Goal: Information Seeking & Learning: Learn about a topic

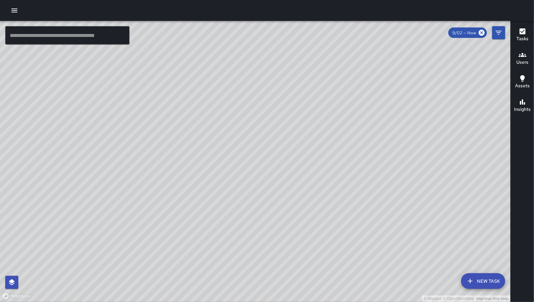
drag, startPoint x: 288, startPoint y: 214, endPoint x: 347, endPoint y: 127, distance: 104.6
click at [350, 80] on div "© Mapbox © OpenStreetMap Improve this map" at bounding box center [255, 161] width 511 height 281
drag, startPoint x: 278, startPoint y: 187, endPoint x: 304, endPoint y: 147, distance: 47.1
click at [323, 148] on div "© Mapbox © OpenStreetMap Improve this map" at bounding box center [255, 161] width 511 height 281
drag, startPoint x: 248, startPoint y: 170, endPoint x: 240, endPoint y: 59, distance: 111.5
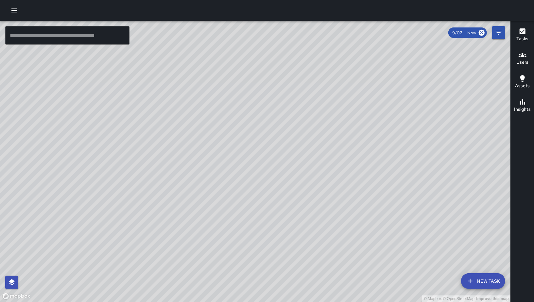
click at [203, 57] on div "© Mapbox © OpenStreetMap Improve this map" at bounding box center [255, 161] width 511 height 281
drag, startPoint x: 232, startPoint y: 187, endPoint x: 387, endPoint y: 135, distance: 163.1
click at [391, 111] on div "© Mapbox © OpenStreetMap Improve this map" at bounding box center [255, 161] width 511 height 281
drag, startPoint x: 301, startPoint y: 150, endPoint x: 380, endPoint y: 172, distance: 82.2
click at [400, 182] on div "© Mapbox © OpenStreetMap Improve this map" at bounding box center [255, 161] width 511 height 281
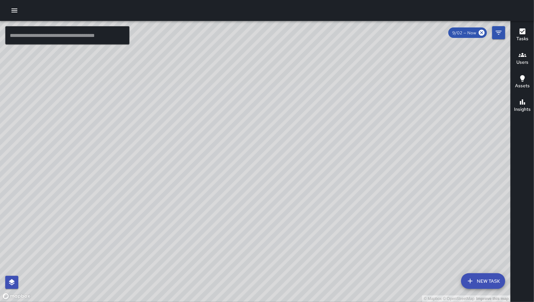
click at [476, 279] on button "New Task" at bounding box center [483, 282] width 44 height 16
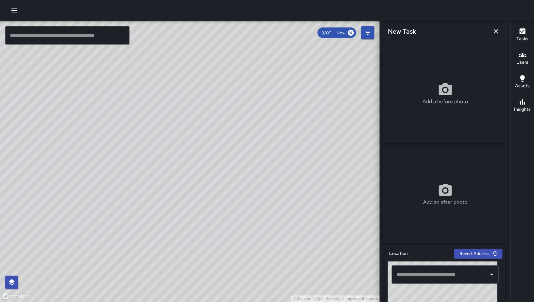
click at [449, 275] on input "text" at bounding box center [440, 275] width 91 height 12
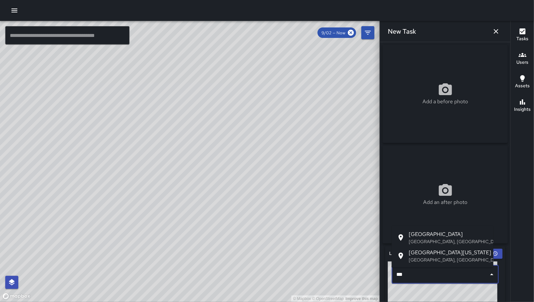
click at [446, 241] on p "[GEOGRAPHIC_DATA], [GEOGRAPHIC_DATA], [GEOGRAPHIC_DATA]" at bounding box center [449, 242] width 80 height 7
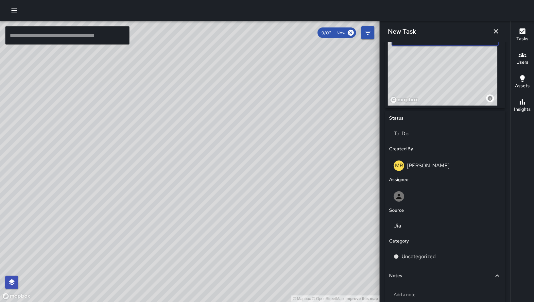
scroll to position [100, 0]
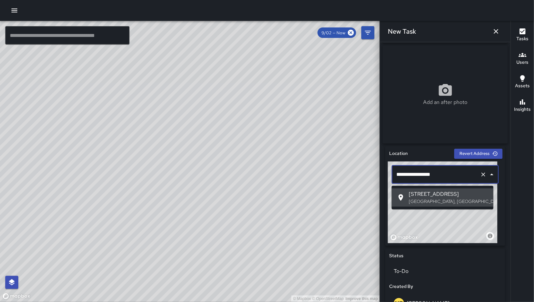
drag, startPoint x: 444, startPoint y: 178, endPoint x: 386, endPoint y: 177, distance: 57.3
click at [386, 177] on div "**********" at bounding box center [445, 196] width 120 height 100
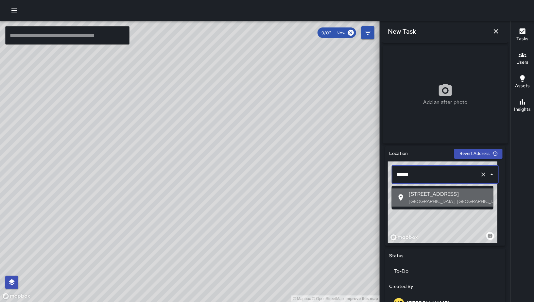
click at [407, 194] on div at bounding box center [403, 198] width 12 height 8
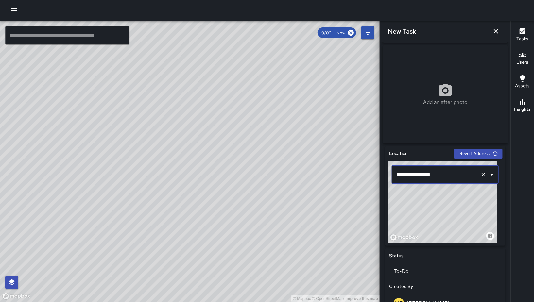
type input "**********"
click at [500, 31] on icon "button" at bounding box center [496, 31] width 8 height 8
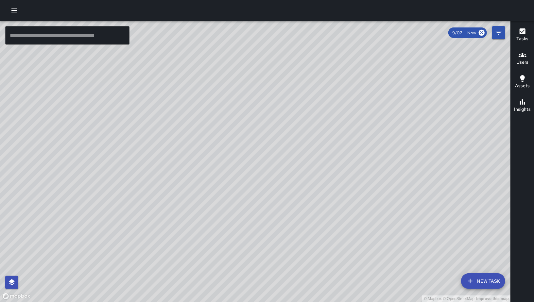
drag, startPoint x: 423, startPoint y: 124, endPoint x: 294, endPoint y: 195, distance: 146.9
click at [294, 195] on div "© Mapbox © OpenStreetMap Improve this map" at bounding box center [255, 161] width 511 height 281
drag, startPoint x: 389, startPoint y: 157, endPoint x: 343, endPoint y: 186, distance: 54.3
click at [343, 186] on div "© Mapbox © OpenStreetMap Improve this map" at bounding box center [255, 161] width 511 height 281
drag, startPoint x: 303, startPoint y: 201, endPoint x: 288, endPoint y: 216, distance: 21.1
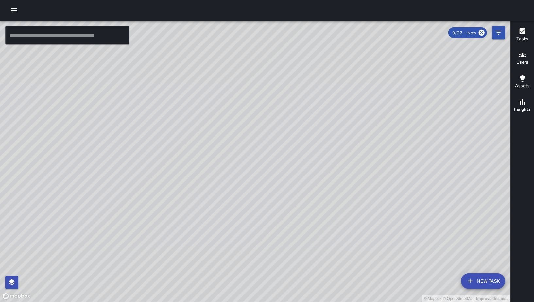
click at [288, 216] on div "© Mapbox © OpenStreetMap Improve this map" at bounding box center [255, 161] width 511 height 281
drag, startPoint x: 359, startPoint y: 162, endPoint x: 354, endPoint y: 157, distance: 7.2
click at [325, 193] on div "© Mapbox © OpenStreetMap Improve this map" at bounding box center [255, 161] width 511 height 281
drag, startPoint x: 392, startPoint y: 120, endPoint x: 335, endPoint y: 192, distance: 91.8
click at [336, 194] on div "© Mapbox © OpenStreetMap Improve this map" at bounding box center [255, 161] width 511 height 281
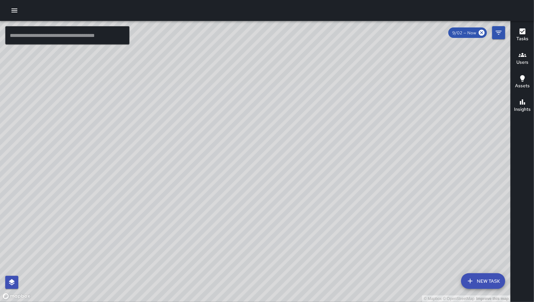
click at [332, 137] on div "© Mapbox © OpenStreetMap Improve this map KW [PERSON_NAME] [STREET_ADDRESS][PER…" at bounding box center [255, 161] width 511 height 281
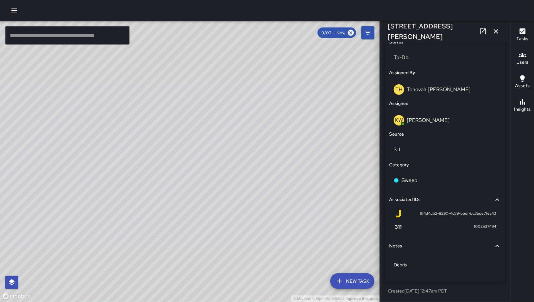
scroll to position [316, 0]
drag, startPoint x: 264, startPoint y: 147, endPoint x: 263, endPoint y: 221, distance: 73.6
click at [310, 109] on div "© Mapbox © OpenStreetMap Improve this map" at bounding box center [190, 161] width 380 height 281
drag, startPoint x: 271, startPoint y: 234, endPoint x: 343, endPoint y: 131, distance: 125.4
click at [340, 127] on div "© Mapbox © OpenStreetMap Improve this map" at bounding box center [190, 161] width 380 height 281
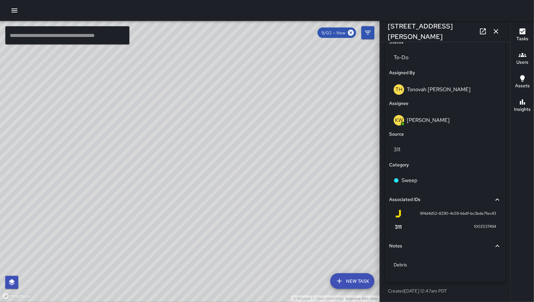
drag, startPoint x: 261, startPoint y: 238, endPoint x: 319, endPoint y: 109, distance: 140.8
click at [318, 110] on div "© Mapbox © OpenStreetMap Improve this map" at bounding box center [190, 161] width 380 height 281
drag, startPoint x: 141, startPoint y: 156, endPoint x: 170, endPoint y: 197, distance: 50.2
click at [170, 197] on div "© Mapbox © OpenStreetMap Improve this map" at bounding box center [190, 161] width 380 height 281
drag, startPoint x: 203, startPoint y: 221, endPoint x: 178, endPoint y: 116, distance: 107.9
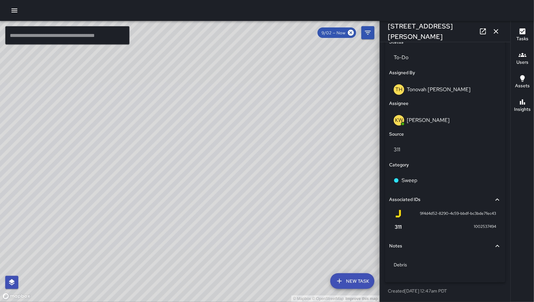
click at [159, 136] on div "© Mapbox © OpenStreetMap Improve this map" at bounding box center [190, 161] width 380 height 281
click at [491, 32] on button "button" at bounding box center [496, 31] width 13 height 13
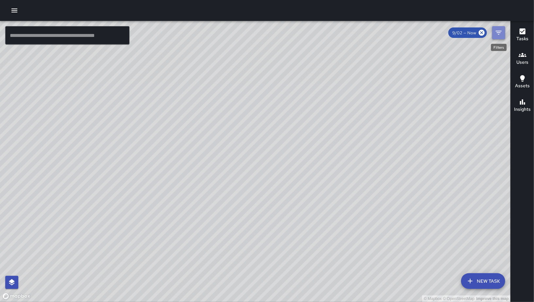
click at [501, 37] on button "Filters" at bounding box center [498, 32] width 13 height 13
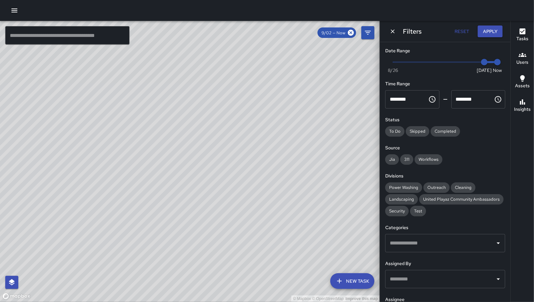
click at [164, 159] on div "© Mapbox © OpenStreetMap Improve this map SK [PERSON_NAME] [STREET_ADDRESS] Cre…" at bounding box center [190, 161] width 380 height 281
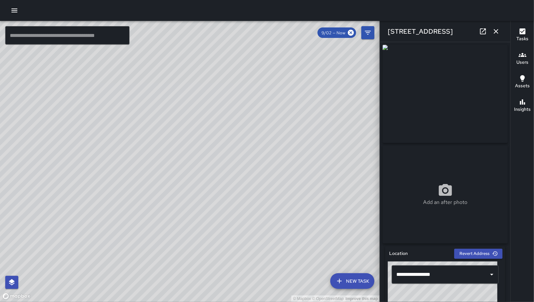
scroll to position [138, 0]
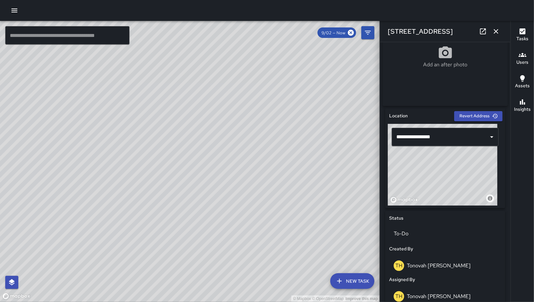
click at [435, 182] on div "© Mapbox © OpenStreetMap Improve this map" at bounding box center [443, 165] width 110 height 82
click at [493, 33] on icon "button" at bounding box center [496, 31] width 8 height 8
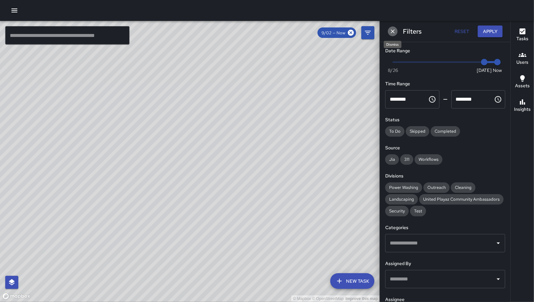
click at [393, 32] on icon "Dismiss" at bounding box center [393, 31] width 7 height 7
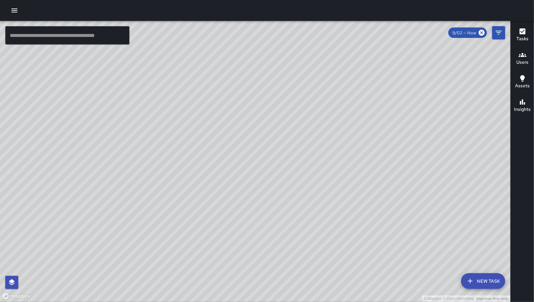
click at [470, 282] on icon "button" at bounding box center [471, 281] width 8 height 8
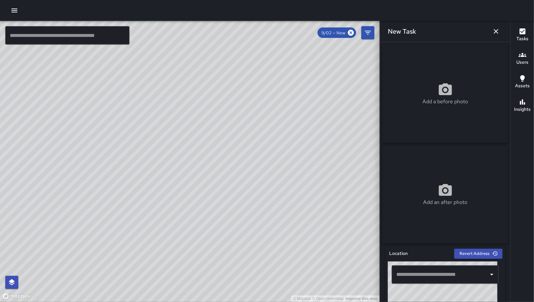
click at [434, 269] on div "​" at bounding box center [445, 275] width 107 height 18
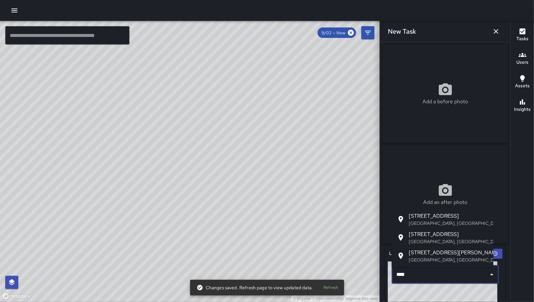
click at [460, 242] on p "[GEOGRAPHIC_DATA], [GEOGRAPHIC_DATA], [GEOGRAPHIC_DATA]" at bounding box center [449, 242] width 80 height 7
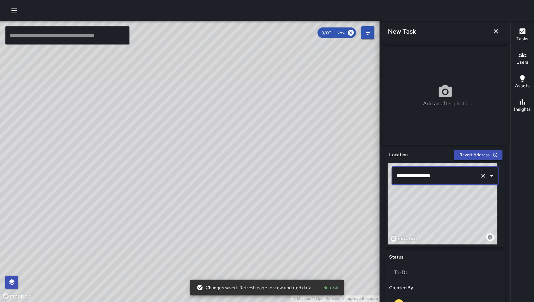
scroll to position [219, 0]
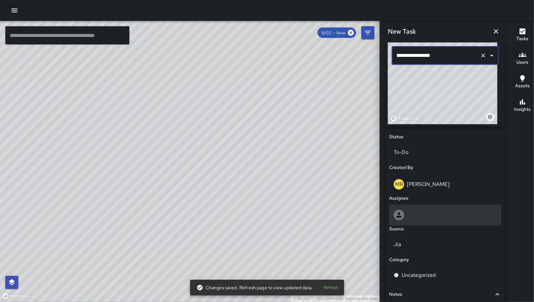
type input "**********"
click at [440, 216] on div at bounding box center [445, 215] width 103 height 10
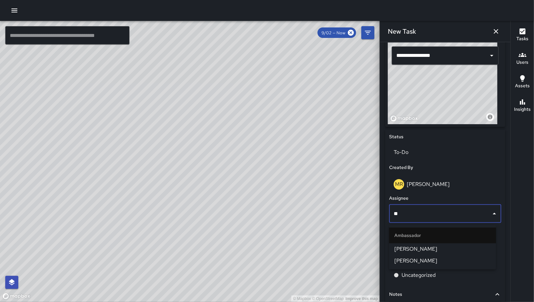
type input "***"
click at [426, 250] on span "[PERSON_NAME]" at bounding box center [443, 249] width 97 height 8
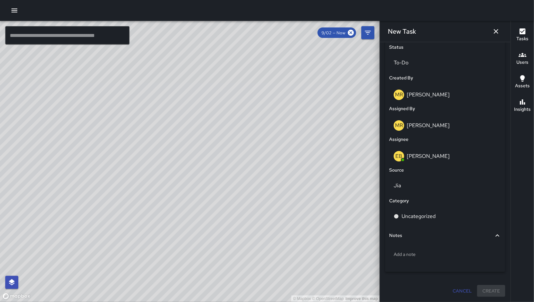
scroll to position [311, 0]
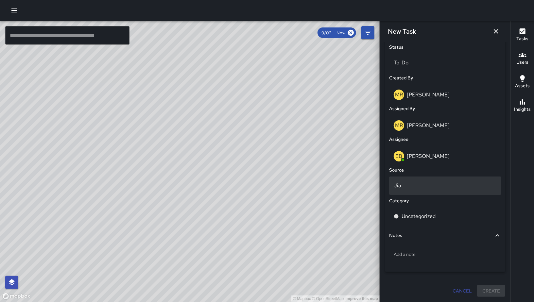
click at [433, 188] on p "Jia" at bounding box center [445, 186] width 103 height 8
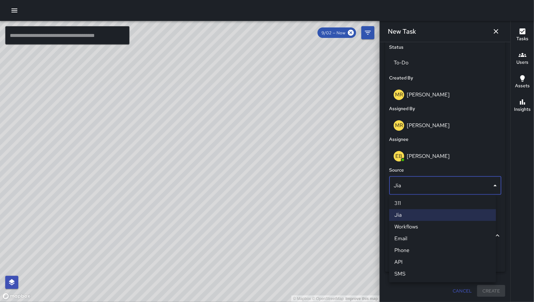
click at [417, 237] on li "Email" at bounding box center [442, 239] width 107 height 12
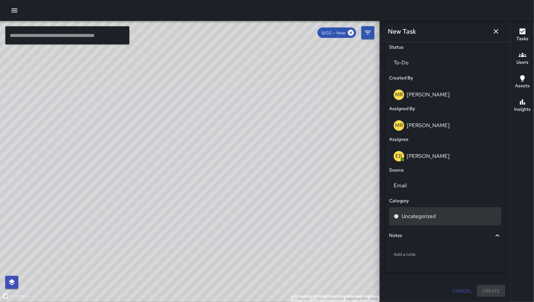
click at [421, 222] on div "Uncategorized" at bounding box center [445, 216] width 112 height 18
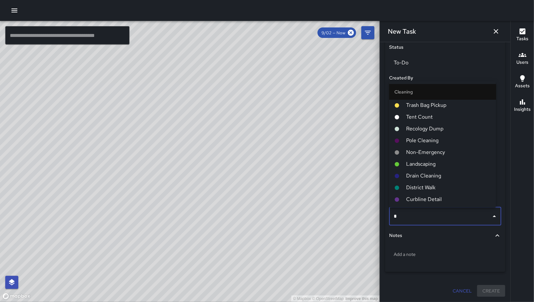
type input "**"
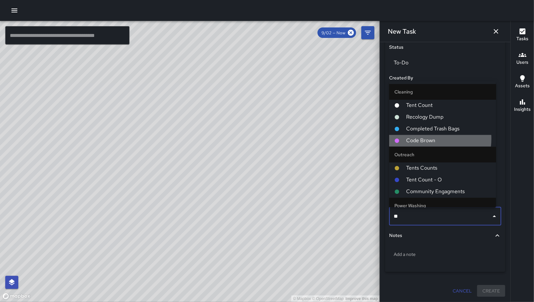
click at [423, 139] on span "Code Brown" at bounding box center [448, 141] width 85 height 8
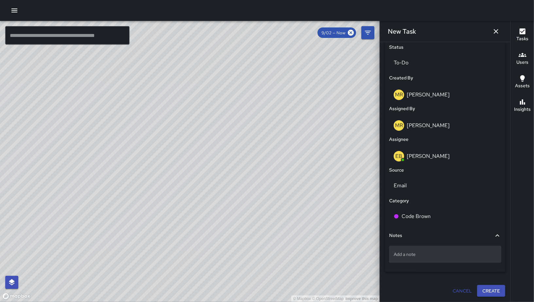
click at [448, 259] on div "Add a note" at bounding box center [445, 254] width 112 height 17
click at [436, 256] on p "Add a note" at bounding box center [445, 254] width 103 height 7
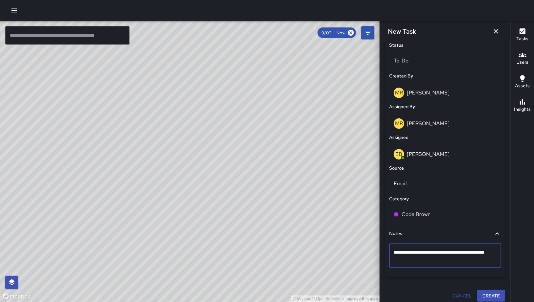
type textarea "**********"
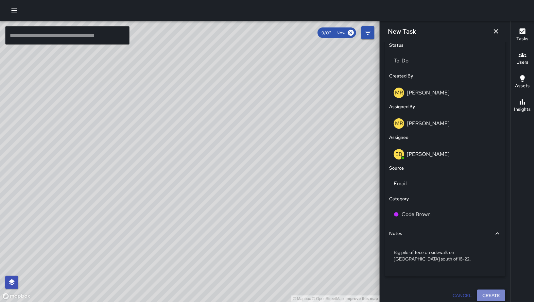
click at [486, 296] on button "Create" at bounding box center [491, 296] width 28 height 12
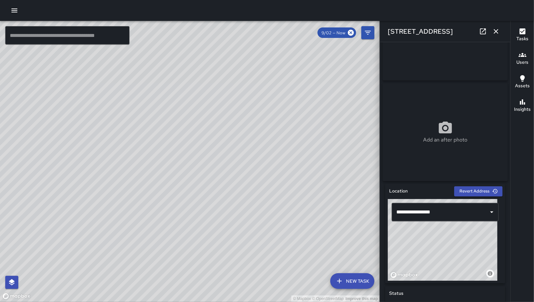
scroll to position [234, 0]
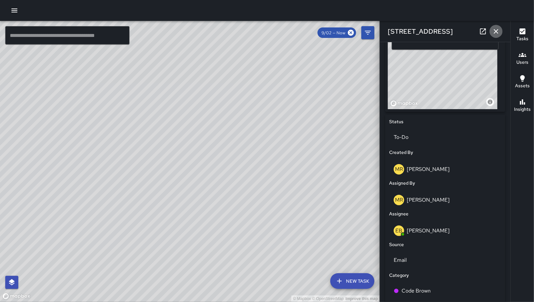
click at [497, 35] on button "button" at bounding box center [496, 31] width 13 height 13
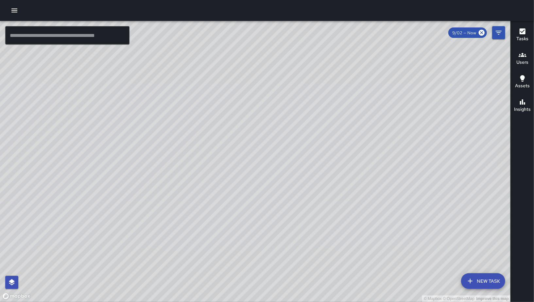
click at [255, 163] on div "© Mapbox © OpenStreetMap Improve this map EB [PERSON_NAME] [STREET_ADDRESS] Cre…" at bounding box center [255, 161] width 511 height 281
click at [253, 165] on div "© Mapbox © OpenStreetMap Improve this map" at bounding box center [255, 161] width 511 height 281
click at [254, 162] on div "© Mapbox © OpenStreetMap Improve this map EB [PERSON_NAME] [STREET_ADDRESS] Cre…" at bounding box center [255, 161] width 511 height 281
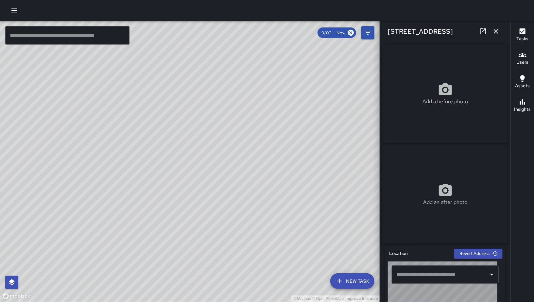
type input "**********"
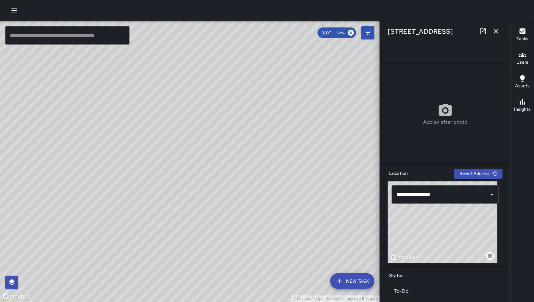
scroll to position [0, 0]
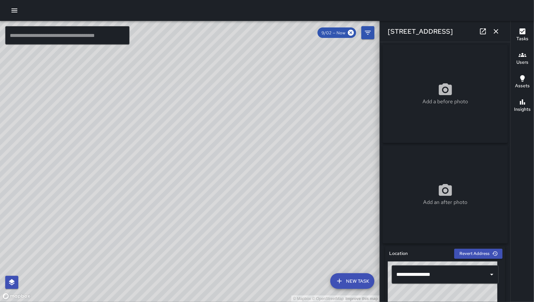
click at [481, 30] on icon at bounding box center [483, 31] width 6 height 6
click at [500, 30] on icon "button" at bounding box center [496, 31] width 8 height 8
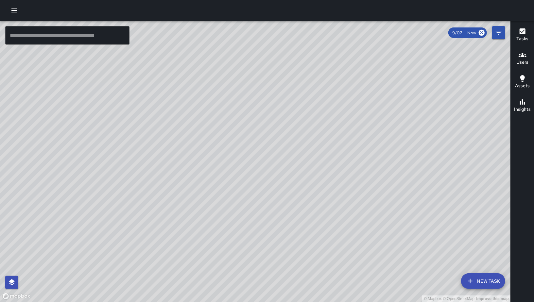
drag, startPoint x: 447, startPoint y: 109, endPoint x: 329, endPoint y: 194, distance: 145.1
click at [329, 199] on div "© Mapbox © OpenStreetMap Improve this map" at bounding box center [255, 161] width 511 height 281
drag, startPoint x: 316, startPoint y: 208, endPoint x: 321, endPoint y: 165, distance: 43.1
click at [316, 208] on div "© Mapbox © OpenStreetMap Improve this map" at bounding box center [255, 161] width 511 height 281
drag, startPoint x: 317, startPoint y: 166, endPoint x: 314, endPoint y: 176, distance: 11.0
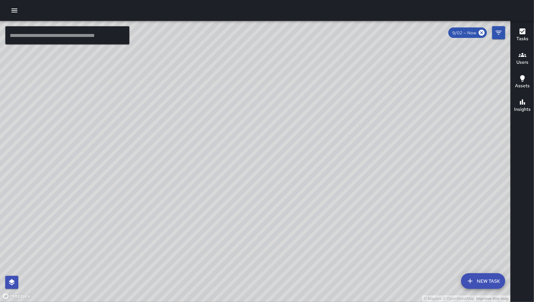
click at [314, 176] on div "© Mapbox © OpenStreetMap Improve this map" at bounding box center [255, 161] width 511 height 281
click at [468, 283] on icon "button" at bounding box center [471, 281] width 8 height 8
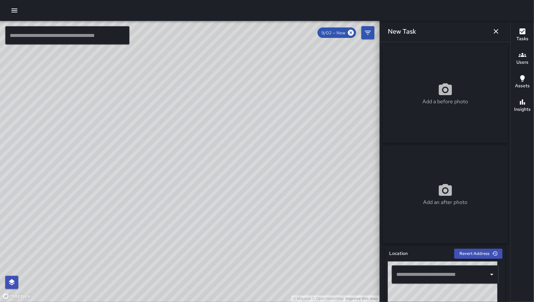
click at [433, 274] on input "text" at bounding box center [440, 275] width 91 height 12
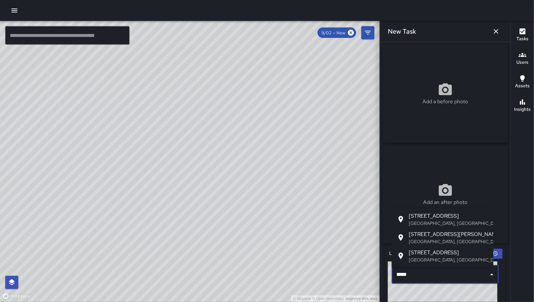
click at [434, 217] on span "[STREET_ADDRESS]" at bounding box center [449, 216] width 80 height 8
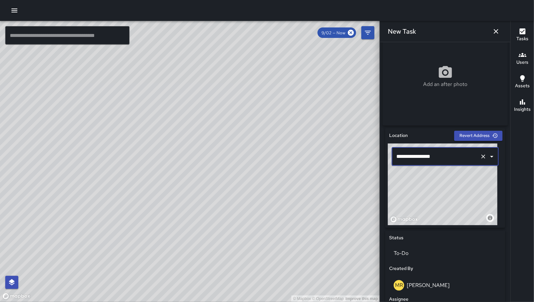
scroll to position [263, 0]
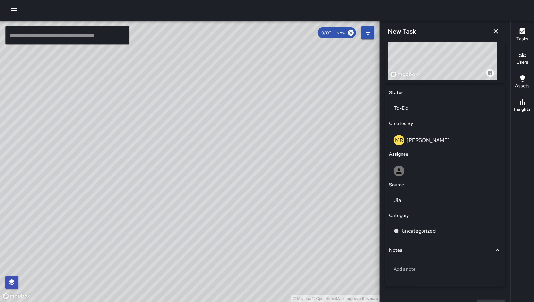
type input "**********"
click at [409, 170] on div at bounding box center [445, 171] width 103 height 10
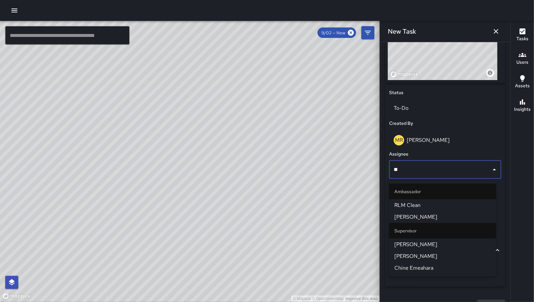
type input "*"
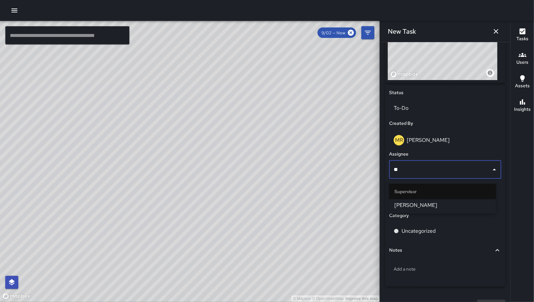
type input "***"
click at [424, 205] on span "[PERSON_NAME]" at bounding box center [443, 206] width 97 height 8
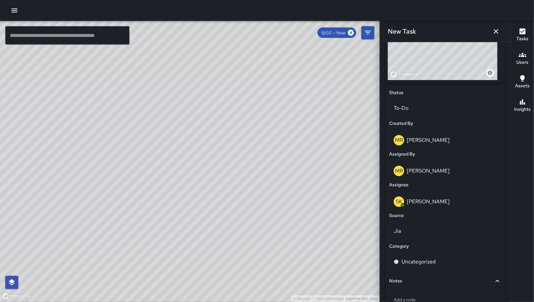
click at [422, 242] on div "Jia" at bounding box center [445, 231] width 115 height 21
click at [421, 240] on div "Jia" at bounding box center [445, 231] width 112 height 18
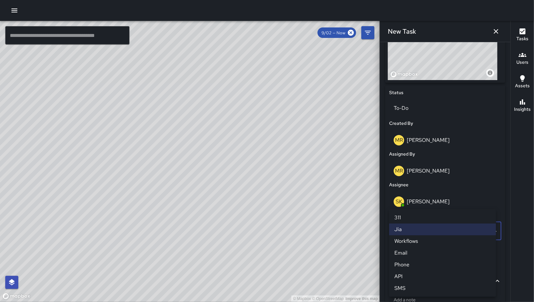
click at [417, 251] on li "Email" at bounding box center [442, 253] width 107 height 12
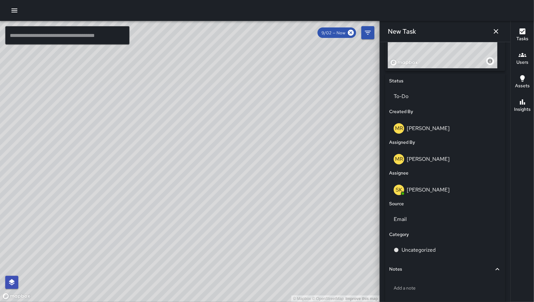
scroll to position [289, 0]
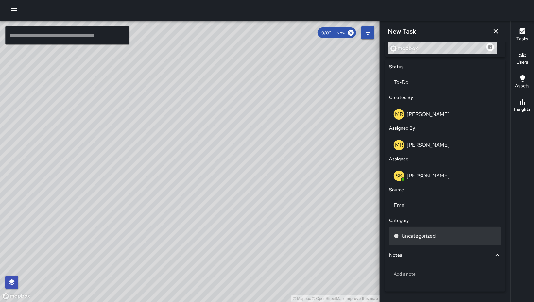
click at [443, 240] on div "Uncategorized" at bounding box center [445, 236] width 103 height 8
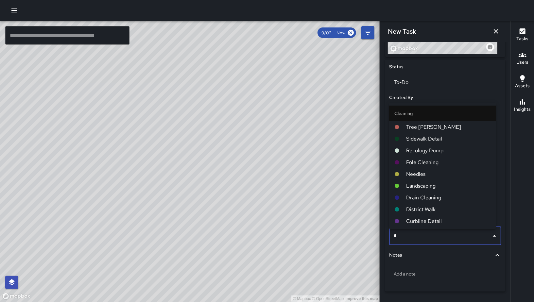
type input "**"
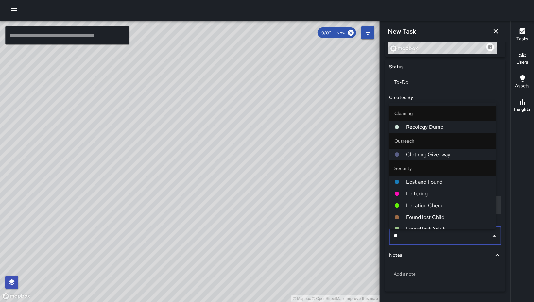
click at [428, 203] on span "Location Check" at bounding box center [448, 206] width 85 height 8
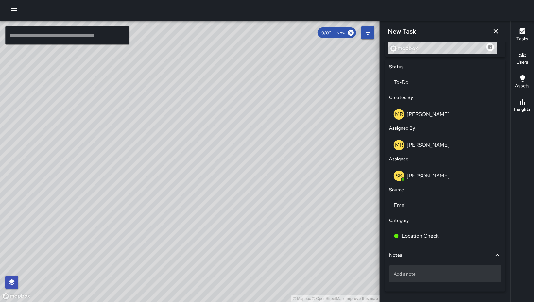
click at [424, 277] on p "Add a note" at bounding box center [445, 274] width 103 height 7
type textarea "**********"
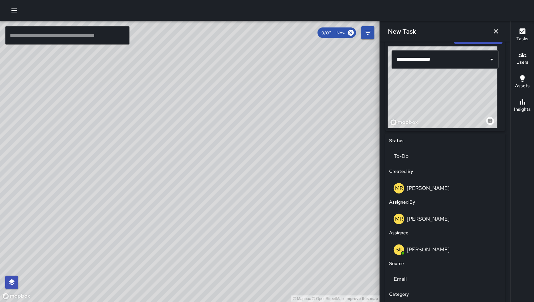
scroll to position [318, 0]
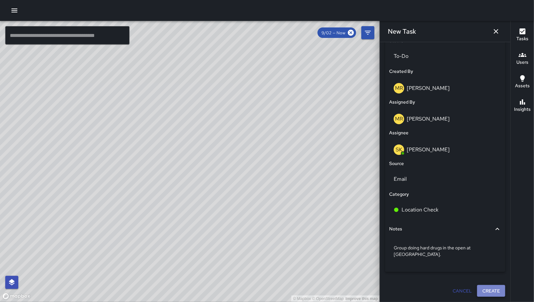
click at [487, 295] on button "Create" at bounding box center [491, 291] width 28 height 12
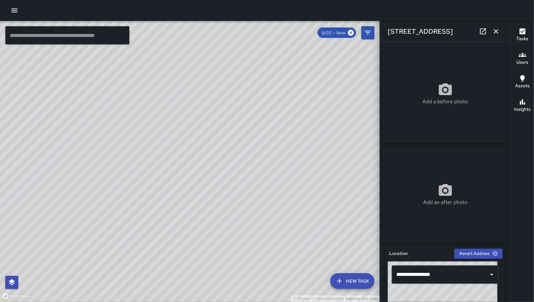
drag, startPoint x: 259, startPoint y: 188, endPoint x: 261, endPoint y: 169, distance: 18.8
click at [261, 169] on div "© Mapbox © OpenStreetMap Improve this map" at bounding box center [190, 161] width 380 height 281
click at [498, 31] on icon "button" at bounding box center [496, 31] width 8 height 8
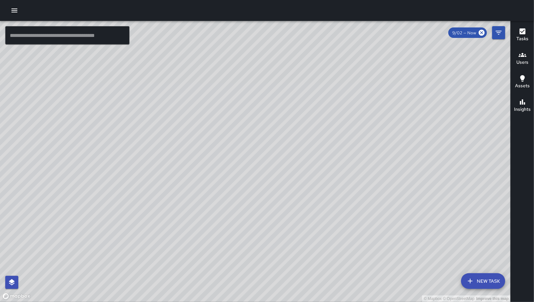
click at [279, 88] on div "© Mapbox © OpenStreetMap Improve this map SK [PERSON_NAME] [STREET_ADDRESS] Cre…" at bounding box center [255, 161] width 511 height 281
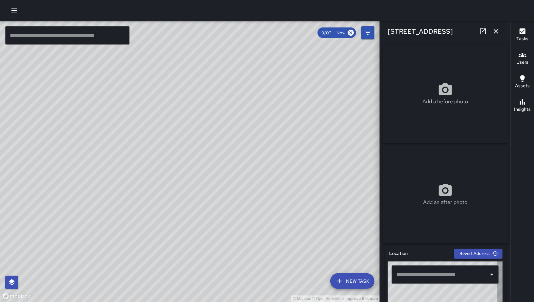
type input "**********"
click at [485, 34] on icon at bounding box center [483, 31] width 6 height 6
drag, startPoint x: 305, startPoint y: 187, endPoint x: 171, endPoint y: 154, distance: 137.4
click at [133, 157] on div "© Mapbox © OpenStreetMap Improve this map" at bounding box center [190, 161] width 380 height 281
drag, startPoint x: 230, startPoint y: 162, endPoint x: 125, endPoint y: 96, distance: 124.1
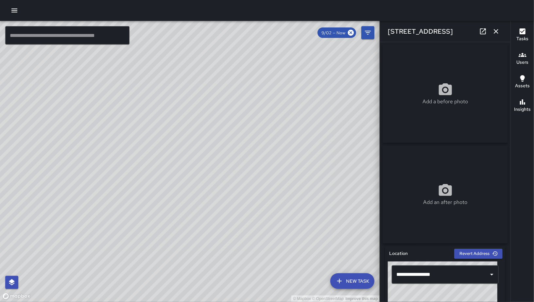
click at [63, 111] on div "© Mapbox © OpenStreetMap Improve this map" at bounding box center [190, 161] width 380 height 281
drag, startPoint x: 221, startPoint y: 98, endPoint x: 226, endPoint y: 107, distance: 9.7
click at [188, 158] on div "© Mapbox © OpenStreetMap Improve this map" at bounding box center [190, 161] width 380 height 281
click at [496, 33] on icon "button" at bounding box center [496, 31] width 8 height 8
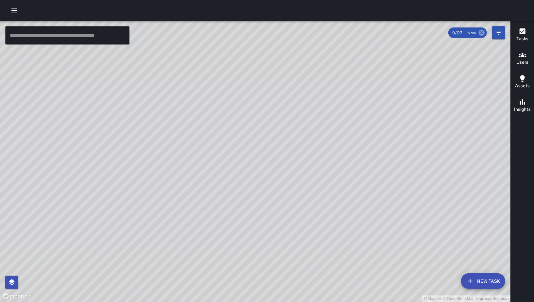
click at [481, 33] on icon at bounding box center [481, 32] width 7 height 7
drag, startPoint x: 331, startPoint y: 192, endPoint x: 269, endPoint y: 126, distance: 90.3
click at [375, 170] on div "© Mapbox © OpenStreetMap Improve this map" at bounding box center [255, 161] width 511 height 281
drag, startPoint x: 181, startPoint y: 181, endPoint x: 216, endPoint y: 228, distance: 59.0
click at [216, 228] on div "© Mapbox © OpenStreetMap Improve this map" at bounding box center [255, 161] width 511 height 281
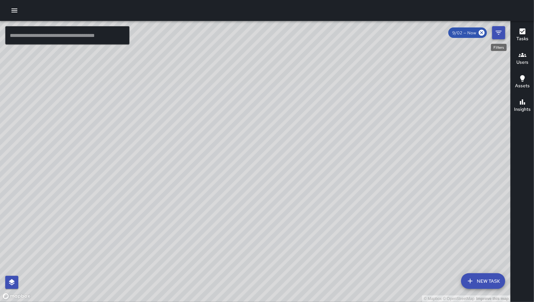
click at [495, 33] on icon "Filters" at bounding box center [499, 33] width 8 height 8
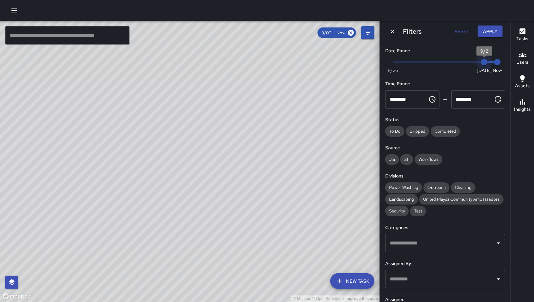
type input "*"
drag, startPoint x: 478, startPoint y: 63, endPoint x: 470, endPoint y: 63, distance: 8.2
click at [470, 63] on span "9/1" at bounding box center [471, 62] width 7 height 7
click at [490, 35] on button "Apply" at bounding box center [490, 32] width 25 height 12
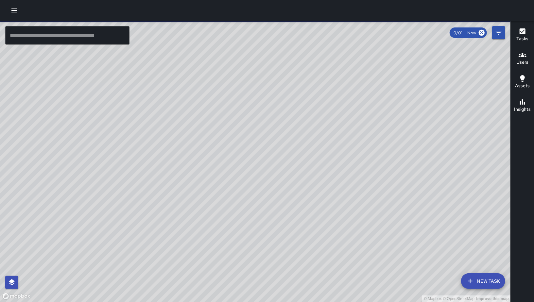
drag, startPoint x: 194, startPoint y: 220, endPoint x: 106, endPoint y: 215, distance: 88.5
click at [120, 215] on div "© Mapbox © OpenStreetMap Improve this map" at bounding box center [255, 161] width 511 height 281
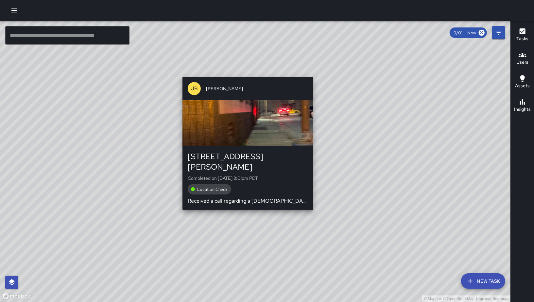
click at [245, 204] on div "© Mapbox © OpenStreetMap Improve this map [PERSON_NAME] [STREET_ADDRESS][PERSON…" at bounding box center [255, 161] width 511 height 281
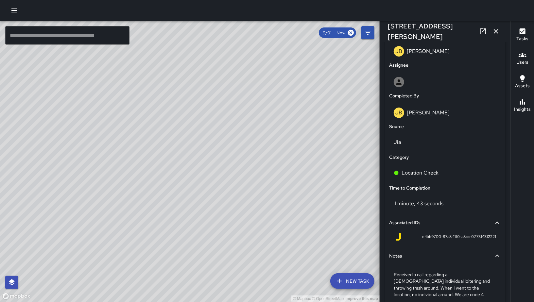
scroll to position [358, 0]
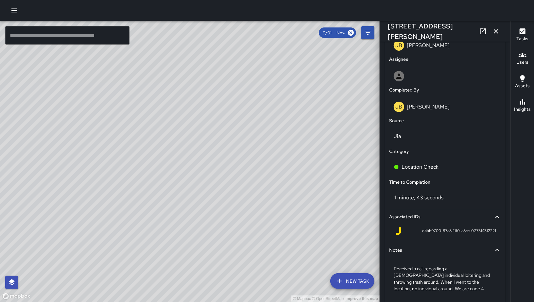
click at [498, 33] on icon "button" at bounding box center [496, 31] width 5 height 5
click at [498, 33] on div "© Mapbox © OpenStreetMap Improve this map ​ New Task 9/01 — Now Map Layers Task…" at bounding box center [267, 161] width 534 height 281
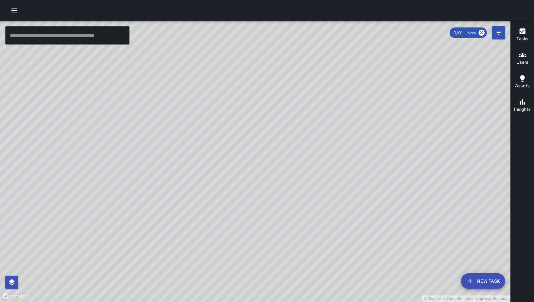
click at [204, 185] on div "© Mapbox © OpenStreetMap Improve this map SK [PERSON_NAME] [STREET_ADDRESS] Cre…" at bounding box center [255, 161] width 511 height 281
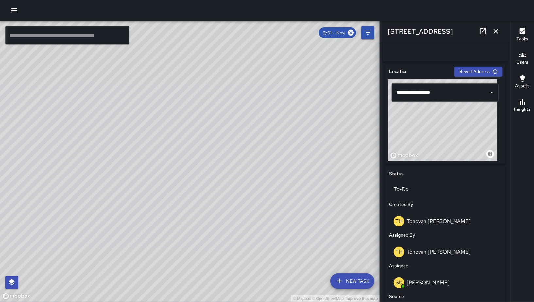
scroll to position [147, 0]
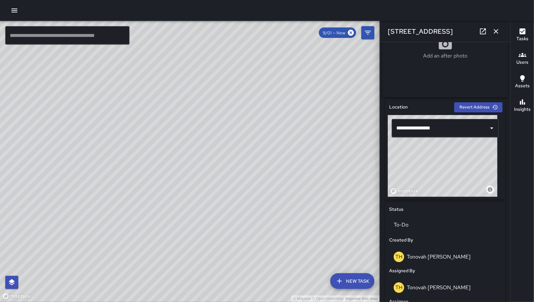
drag, startPoint x: 460, startPoint y: 157, endPoint x: 426, endPoint y: 188, distance: 45.8
click at [426, 188] on div "© Mapbox © OpenStreetMap Improve this map" at bounding box center [443, 156] width 110 height 82
drag, startPoint x: 426, startPoint y: 180, endPoint x: 463, endPoint y: 160, distance: 42.6
click at [464, 160] on div "© Mapbox © OpenStreetMap Improve this map" at bounding box center [443, 156] width 110 height 82
drag, startPoint x: 456, startPoint y: 169, endPoint x: 437, endPoint y: 154, distance: 24.7
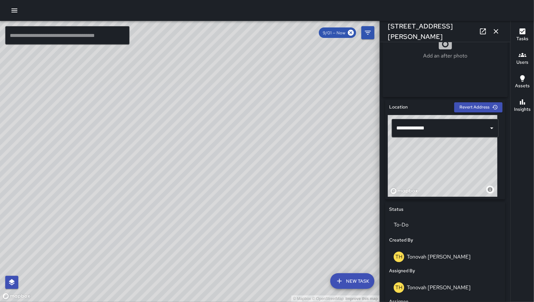
click at [437, 154] on div "© Mapbox © OpenStreetMap Improve this map" at bounding box center [443, 156] width 110 height 82
drag, startPoint x: 438, startPoint y: 166, endPoint x: 453, endPoint y: 165, distance: 14.1
click at [453, 165] on div "© Mapbox © OpenStreetMap Improve this map" at bounding box center [443, 156] width 110 height 82
click at [447, 164] on div "© Mapbox © OpenStreetMap Improve this map" at bounding box center [443, 156] width 110 height 82
drag, startPoint x: 447, startPoint y: 164, endPoint x: 446, endPoint y: 169, distance: 5.9
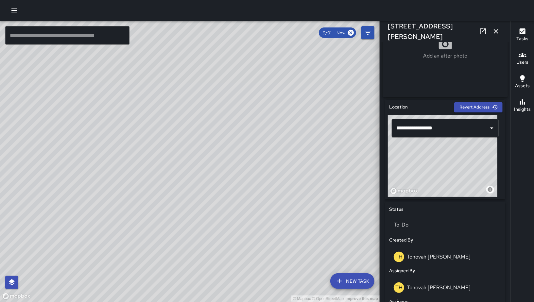
click at [446, 169] on div "© Mapbox © OpenStreetMap Improve this map" at bounding box center [443, 156] width 110 height 82
type input "**********"
click at [443, 168] on div "© Mapbox © OpenStreetMap Improve this map" at bounding box center [443, 156] width 110 height 82
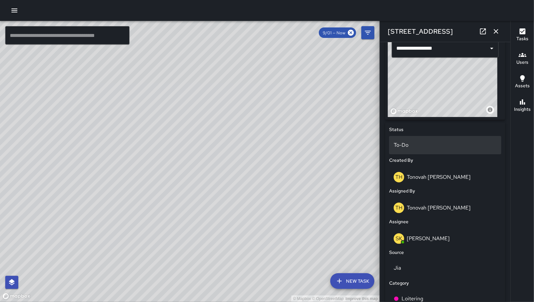
scroll to position [334, 0]
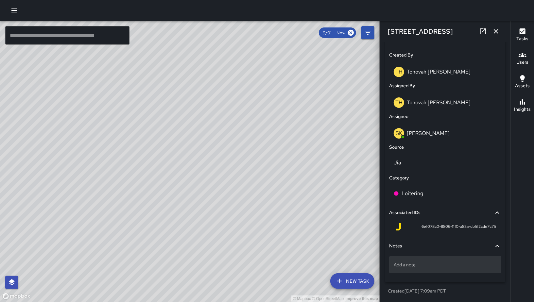
click at [414, 264] on p "Add a note" at bounding box center [445, 265] width 103 height 7
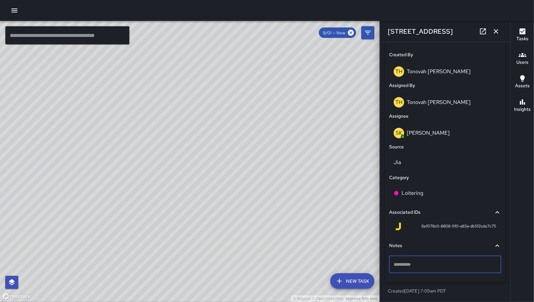
click at [414, 264] on textarea at bounding box center [445, 264] width 103 height 7
type textarea "**********"
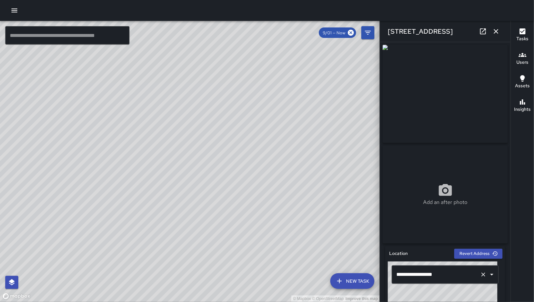
scroll to position [227, 0]
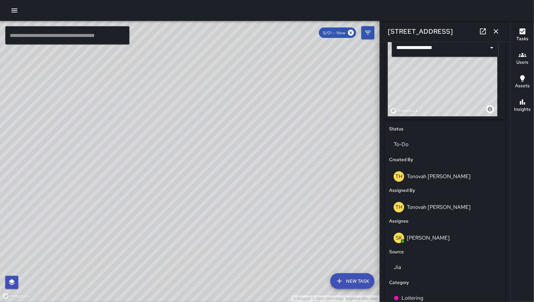
click at [497, 35] on icon "button" at bounding box center [496, 31] width 8 height 8
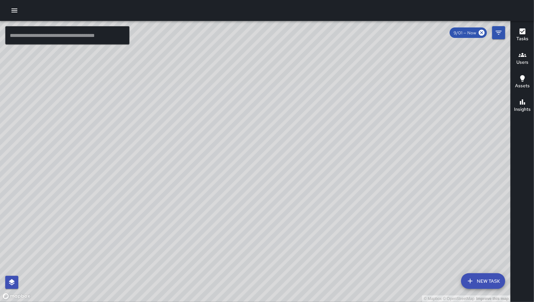
drag, startPoint x: 374, startPoint y: 131, endPoint x: 288, endPoint y: 210, distance: 116.7
click at [289, 209] on div "© Mapbox © OpenStreetMap Improve this map" at bounding box center [255, 161] width 511 height 281
drag, startPoint x: 397, startPoint y: 97, endPoint x: 351, endPoint y: 157, distance: 75.6
click at [351, 157] on div "© Mapbox © OpenStreetMap Improve this map" at bounding box center [255, 161] width 511 height 281
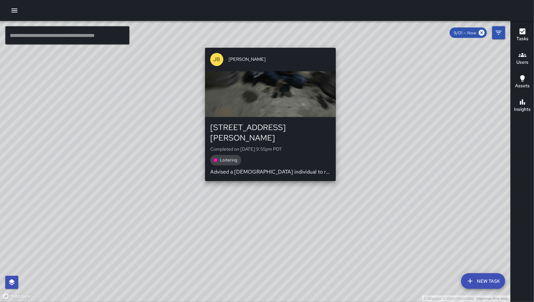
click at [266, 177] on div "© Mapbox © OpenStreetMap Improve this map [PERSON_NAME] [STREET_ADDRESS][PERSON…" at bounding box center [255, 161] width 511 height 281
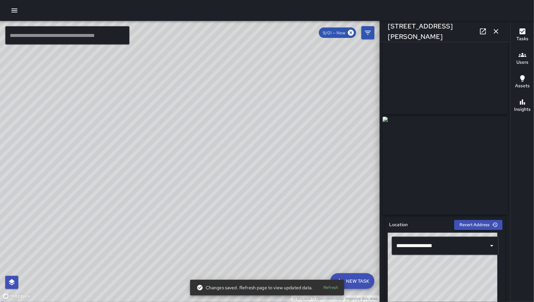
scroll to position [30, 0]
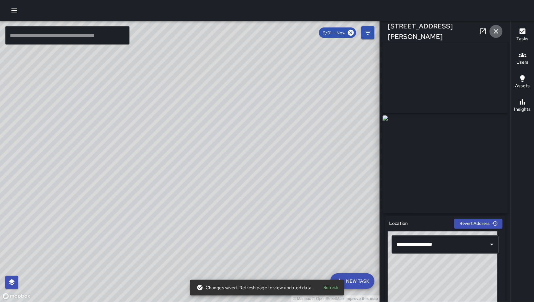
click at [497, 34] on icon "button" at bounding box center [496, 31] width 8 height 8
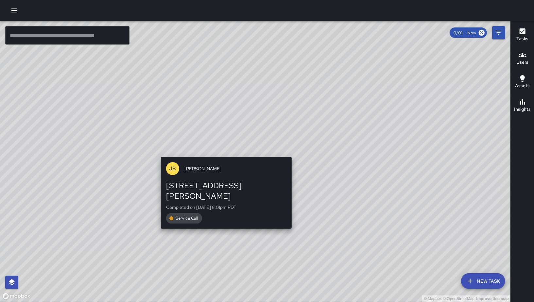
click at [225, 151] on div "© Mapbox © OpenStreetMap Improve this map [PERSON_NAME] [STREET_ADDRESS][PERSON…" at bounding box center [255, 161] width 511 height 281
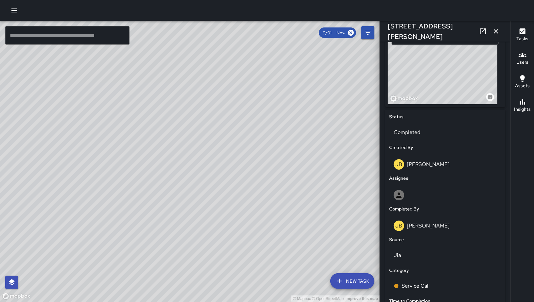
scroll to position [374, 0]
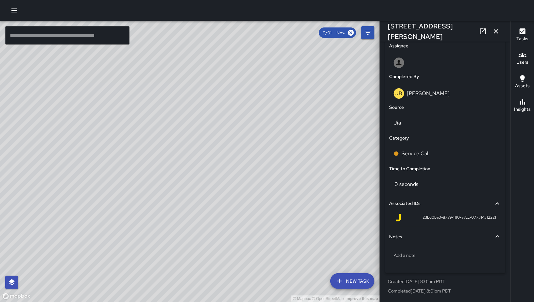
click at [497, 34] on icon "button" at bounding box center [496, 31] width 8 height 8
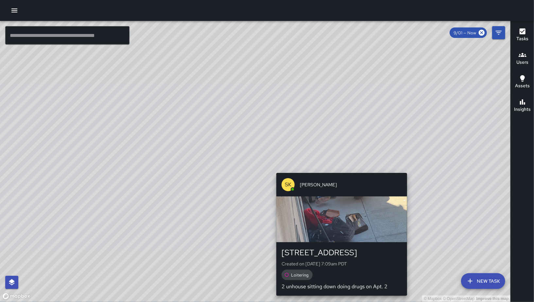
click at [341, 167] on div "© Mapbox © OpenStreetMap Improve this map SK [PERSON_NAME] [STREET_ADDRESS] Cre…" at bounding box center [255, 161] width 511 height 281
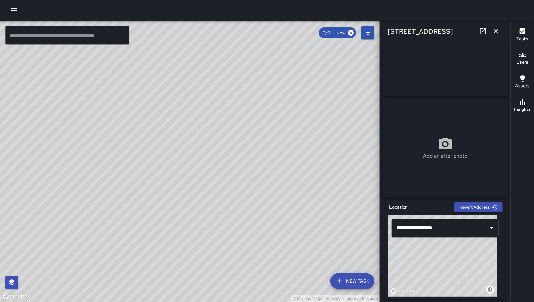
scroll to position [47, 0]
drag, startPoint x: 439, startPoint y: 282, endPoint x: 410, endPoint y: 250, distance: 42.6
click at [410, 250] on div "© Mapbox © OpenStreetMap Improve this map" at bounding box center [443, 256] width 110 height 82
type input "**********"
drag, startPoint x: 434, startPoint y: 272, endPoint x: 439, endPoint y: 262, distance: 11.4
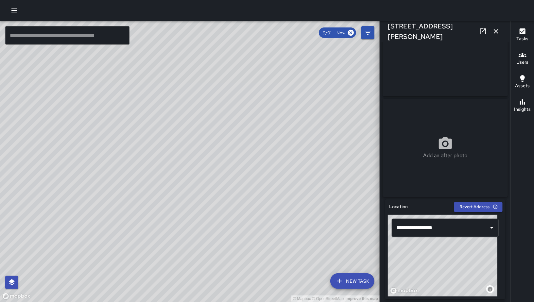
click at [439, 262] on div "© Mapbox © OpenStreetMap Improve this map" at bounding box center [443, 256] width 110 height 82
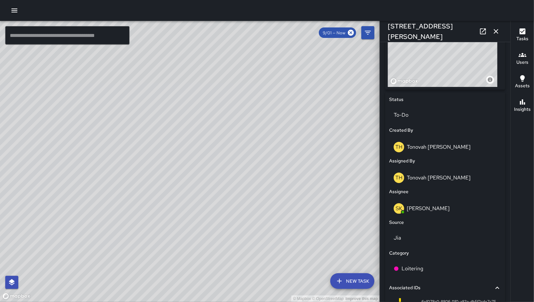
scroll to position [334, 0]
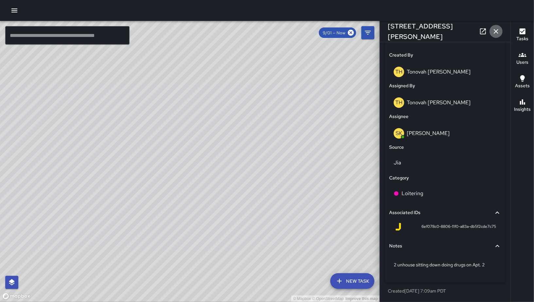
click at [499, 29] on icon "button" at bounding box center [496, 31] width 8 height 8
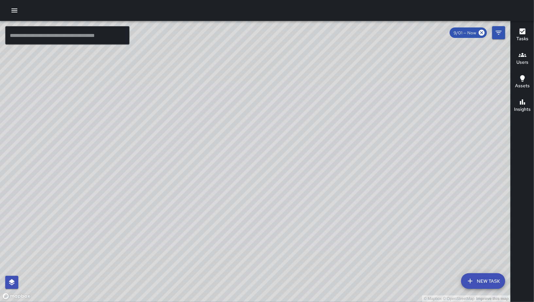
drag, startPoint x: 297, startPoint y: 210, endPoint x: 421, endPoint y: 174, distance: 128.6
click at [421, 174] on div "© Mapbox © OpenStreetMap Improve this map" at bounding box center [255, 161] width 511 height 281
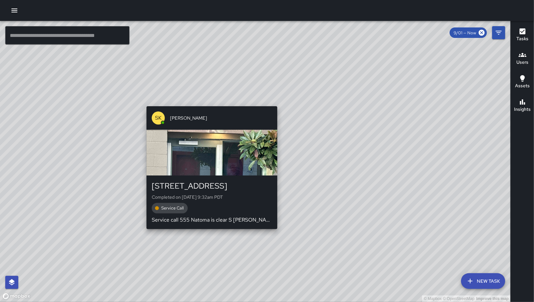
click at [211, 103] on div "© Mapbox © OpenStreetMap Improve this map SK [PERSON_NAME] [STREET_ADDRESS] Com…" at bounding box center [255, 161] width 511 height 281
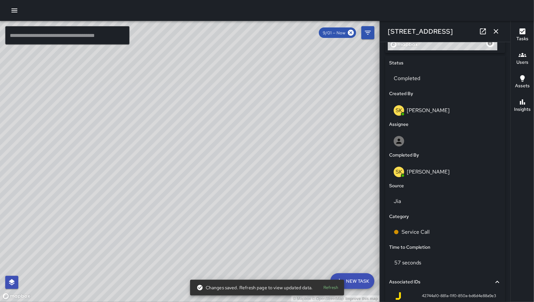
scroll to position [253, 0]
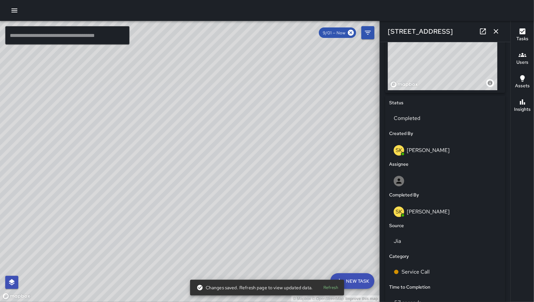
click at [202, 175] on div "© Mapbox © OpenStreetMap Improve this map SK [PERSON_NAME] [STREET_ADDRESS] Cre…" at bounding box center [190, 161] width 380 height 281
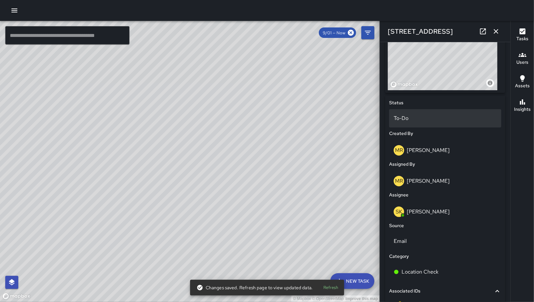
click at [421, 122] on p "To-Do" at bounding box center [445, 119] width 103 height 8
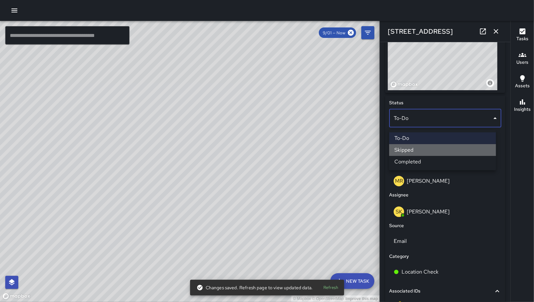
click at [424, 147] on li "Skipped" at bounding box center [442, 150] width 107 height 12
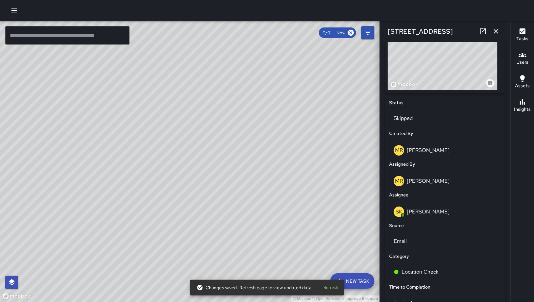
click at [181, 148] on div "© Mapbox © OpenStreetMap Improve this map SK [PERSON_NAME] [STREET_ADDRESS] Com…" at bounding box center [190, 161] width 380 height 281
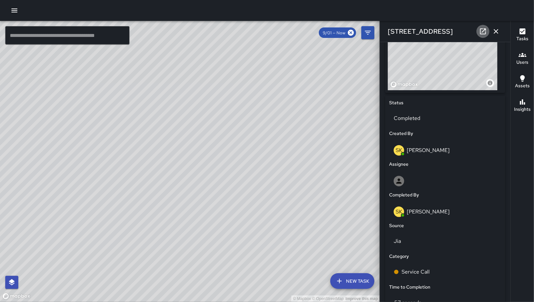
click at [480, 32] on icon at bounding box center [483, 31] width 8 height 8
drag, startPoint x: 316, startPoint y: 208, endPoint x: 175, endPoint y: 187, distance: 143.3
click at [154, 203] on div "© Mapbox © OpenStreetMap Improve this map" at bounding box center [190, 161] width 380 height 281
drag, startPoint x: 265, startPoint y: 180, endPoint x: 246, endPoint y: 189, distance: 21.4
click at [246, 190] on div "© Mapbox © OpenStreetMap Improve this map" at bounding box center [190, 161] width 380 height 281
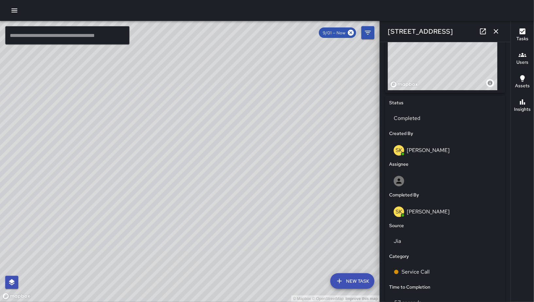
drag, startPoint x: 268, startPoint y: 249, endPoint x: 337, endPoint y: 162, distance: 111.5
click at [337, 162] on div "© Mapbox © OpenStreetMap Improve this map" at bounding box center [190, 161] width 380 height 281
click at [497, 30] on icon "button" at bounding box center [496, 31] width 5 height 5
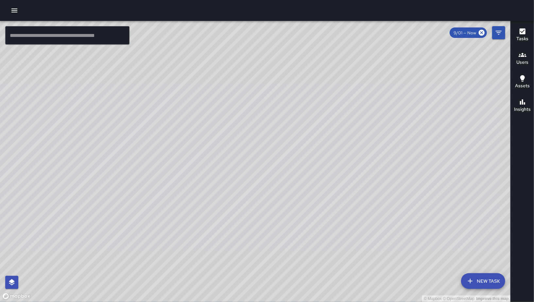
drag, startPoint x: 367, startPoint y: 205, endPoint x: 377, endPoint y: 127, distance: 78.5
click at [377, 127] on div "© Mapbox © OpenStreetMap Improve this map" at bounding box center [255, 161] width 511 height 281
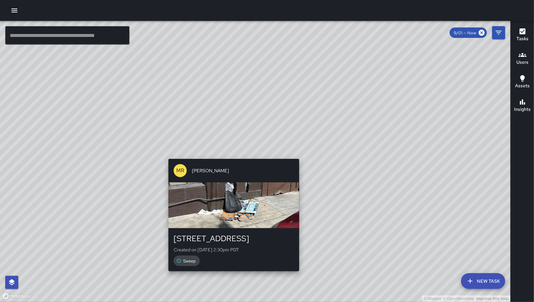
click at [231, 156] on div "© Mapbox © OpenStreetMap Improve this map [PERSON_NAME] [STREET_ADDRESS][PERSON…" at bounding box center [255, 161] width 511 height 281
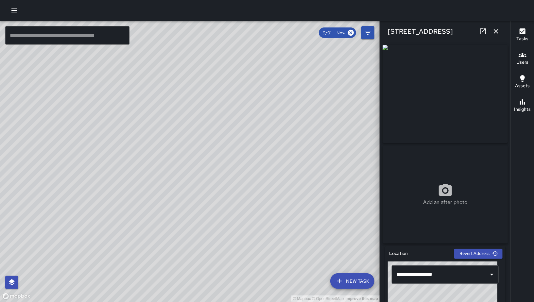
scroll to position [221, 0]
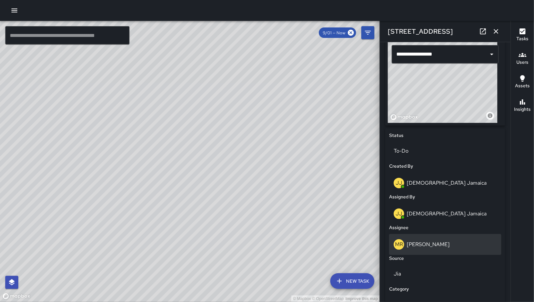
click at [431, 241] on div "[PERSON_NAME]" at bounding box center [445, 244] width 112 height 21
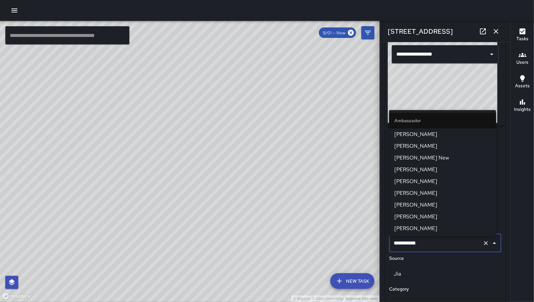
scroll to position [661, 0]
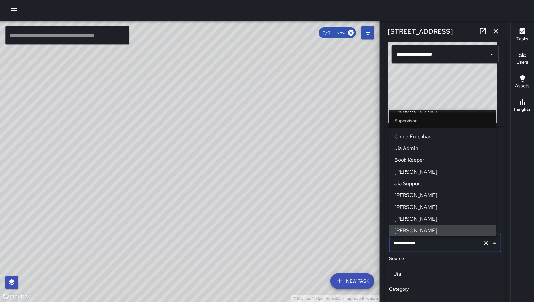
click at [431, 241] on input "**********" at bounding box center [436, 243] width 88 height 12
click at [433, 242] on input "**********" at bounding box center [436, 243] width 88 height 12
click at [433, 243] on input "**********" at bounding box center [436, 243] width 88 height 12
click at [434, 243] on input "**********" at bounding box center [436, 243] width 88 height 12
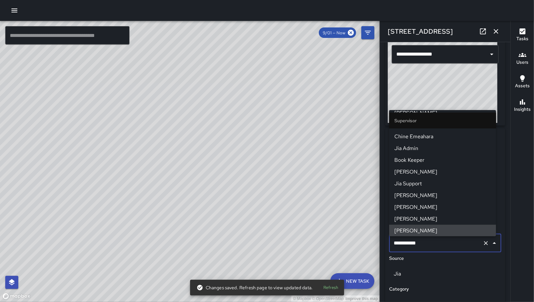
click at [434, 243] on input "**********" at bounding box center [436, 243] width 88 height 12
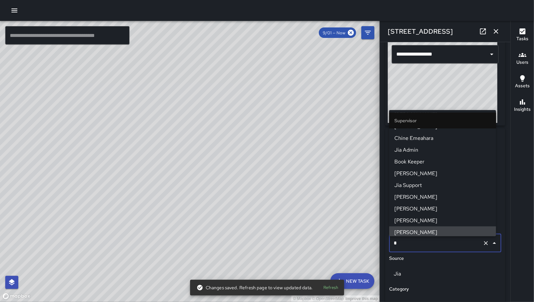
scroll to position [0, 0]
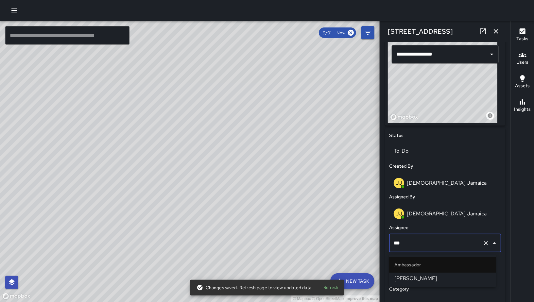
type input "****"
click at [430, 279] on span "[PERSON_NAME]" at bounding box center [443, 279] width 97 height 8
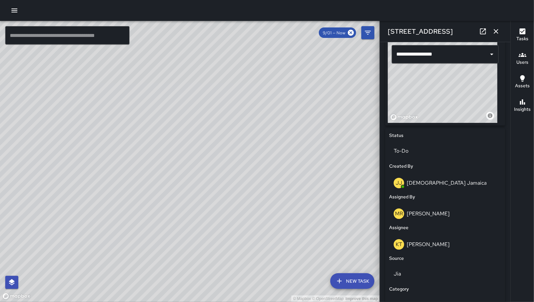
drag, startPoint x: 9, startPoint y: 4, endPoint x: 10, endPoint y: 8, distance: 4.0
click at [9, 4] on div at bounding box center [267, 10] width 534 height 21
click at [10, 8] on icon "button" at bounding box center [14, 11] width 8 height 8
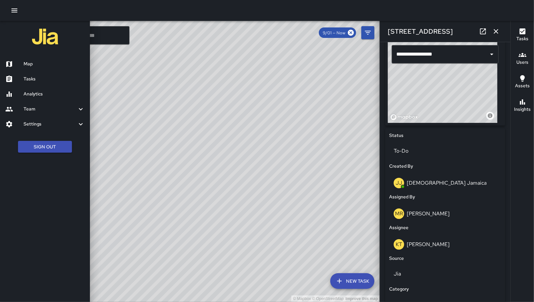
click at [62, 94] on h6 "Analytics" at bounding box center [54, 94] width 61 height 7
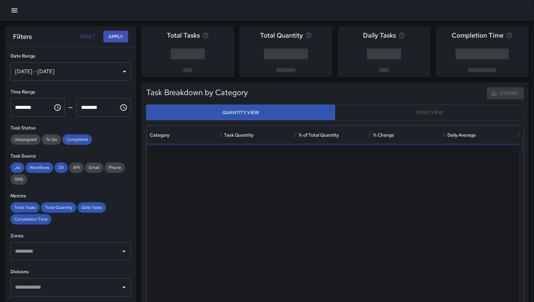
click at [16, 9] on icon "button" at bounding box center [14, 11] width 6 height 4
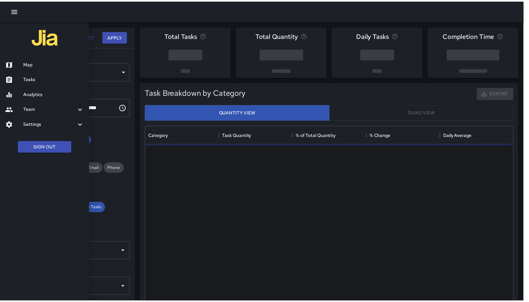
scroll to position [190, 366]
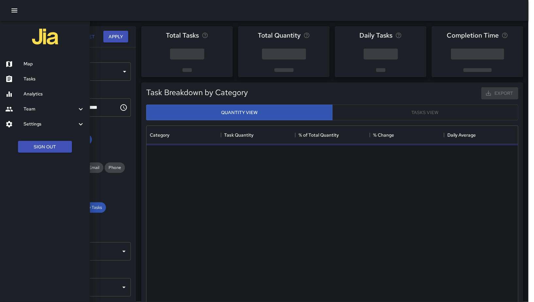
click at [24, 78] on h6 "Tasks" at bounding box center [54, 79] width 61 height 7
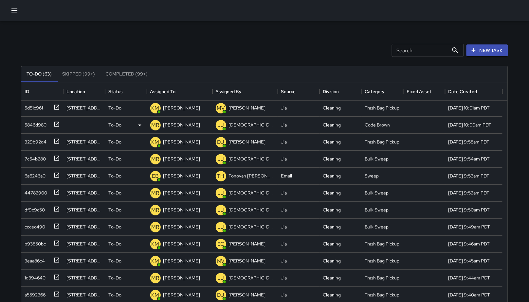
scroll to position [1, 0]
click at [27, 122] on div "5846d980" at bounding box center [34, 123] width 25 height 9
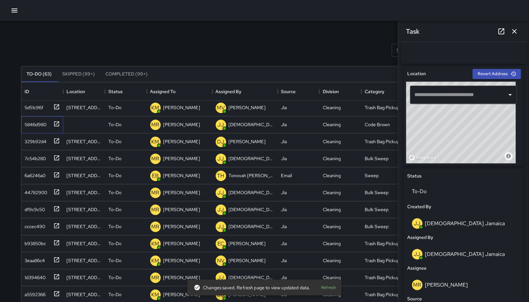
scroll to position [284, 0]
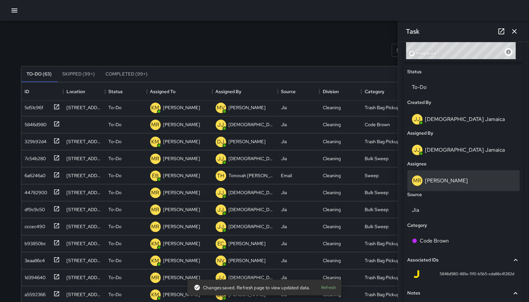
click at [446, 188] on div "[PERSON_NAME]" at bounding box center [463, 180] width 112 height 21
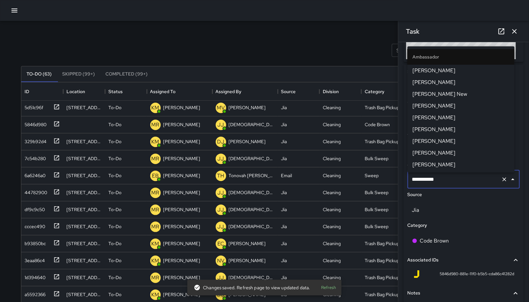
click at [446, 188] on div "**********" at bounding box center [463, 179] width 112 height 18
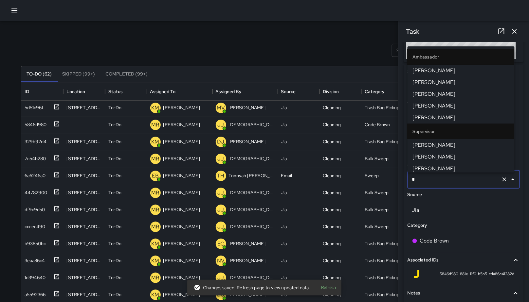
type input "**"
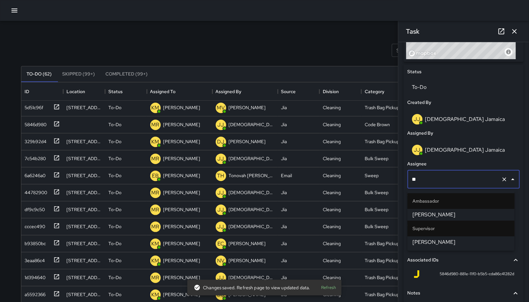
click at [458, 216] on span "[PERSON_NAME]" at bounding box center [461, 215] width 97 height 8
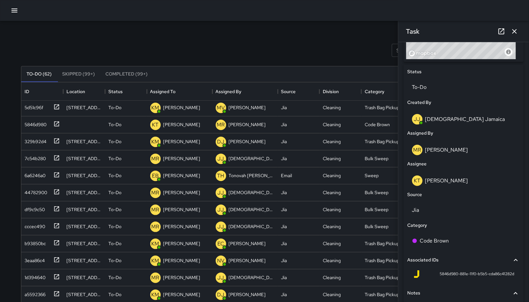
click at [510, 33] on button "button" at bounding box center [514, 31] width 13 height 13
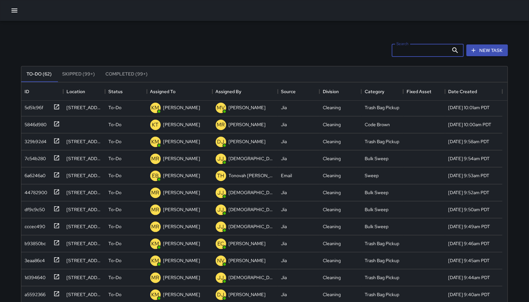
click at [422, 50] on input "Search" at bounding box center [420, 50] width 57 height 13
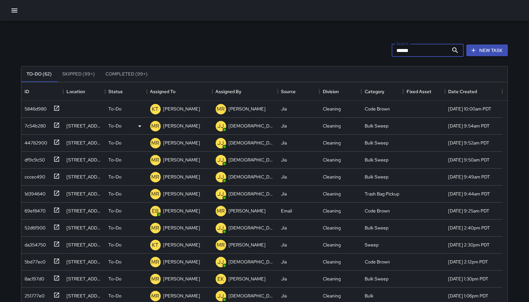
type input "*****"
click at [31, 126] on div "7c54b280" at bounding box center [34, 124] width 24 height 9
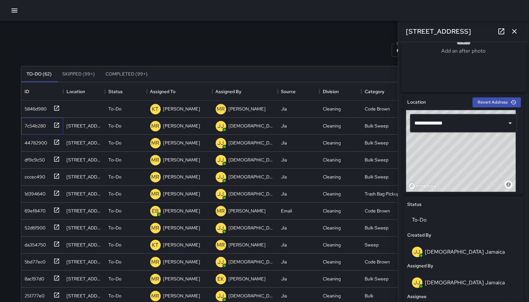
scroll to position [201, 0]
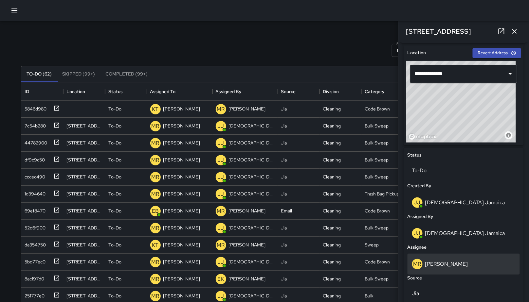
click at [439, 263] on p "[PERSON_NAME]" at bounding box center [446, 264] width 43 height 7
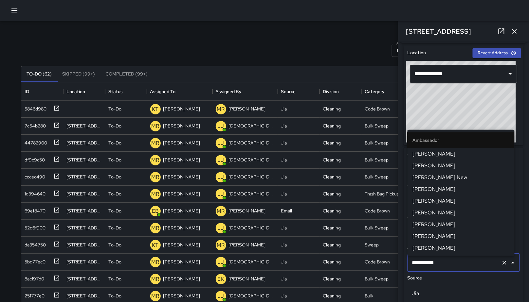
scroll to position [661, 0]
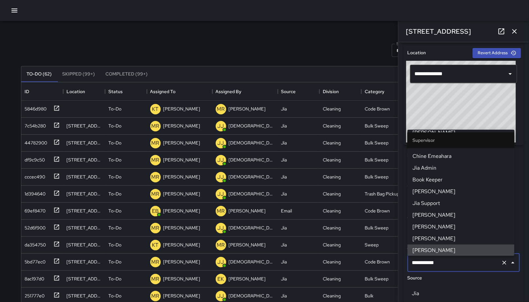
drag, startPoint x: 452, startPoint y: 268, endPoint x: 403, endPoint y: 265, distance: 48.2
click at [403, 265] on div "**********" at bounding box center [463, 281] width 120 height 266
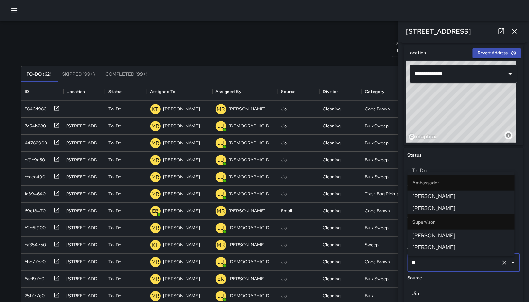
type input "***"
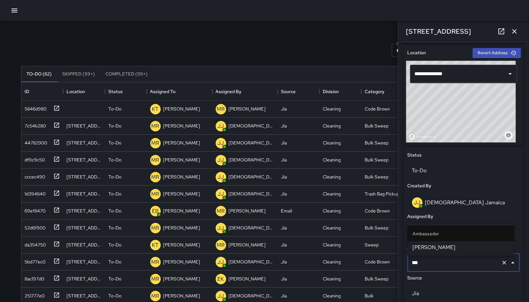
click at [423, 251] on span "[PERSON_NAME]" at bounding box center [461, 248] width 97 height 8
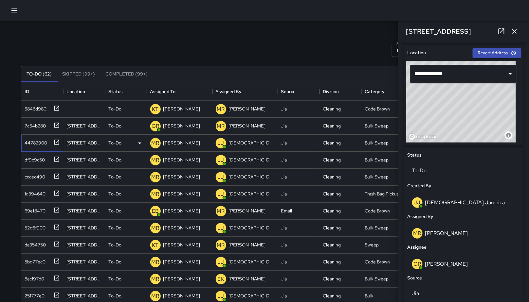
click at [26, 139] on div "44782900" at bounding box center [34, 141] width 25 height 9
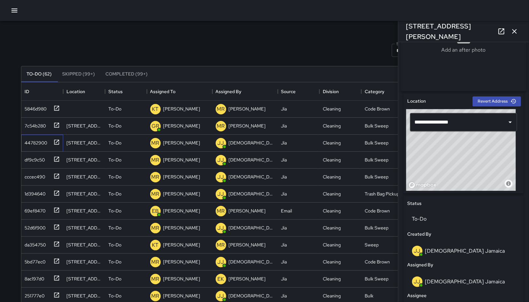
scroll to position [187, 0]
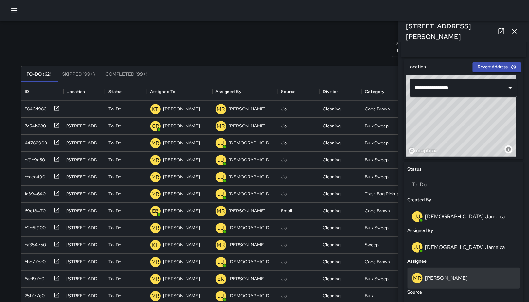
click at [472, 282] on div "[PERSON_NAME]" at bounding box center [463, 278] width 103 height 10
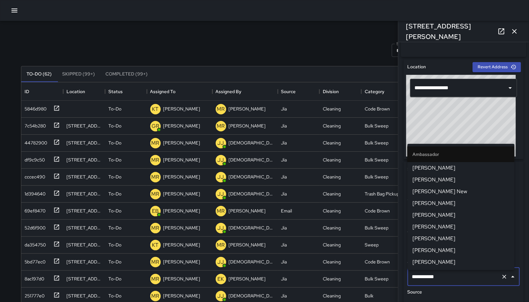
click at [472, 281] on input "**********" at bounding box center [454, 277] width 88 height 12
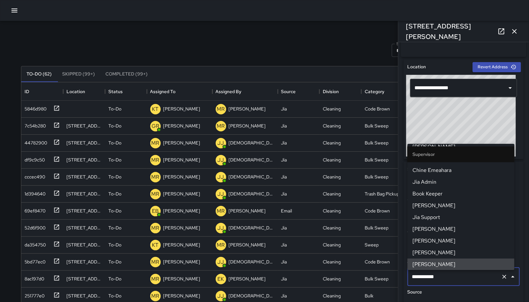
click at [472, 281] on input "**********" at bounding box center [454, 277] width 88 height 12
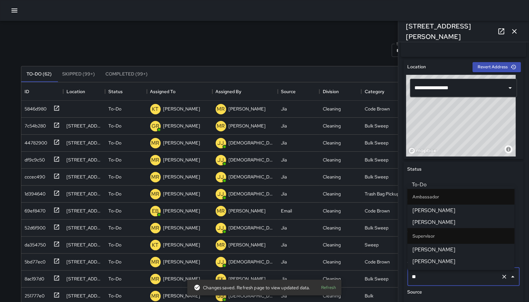
type input "***"
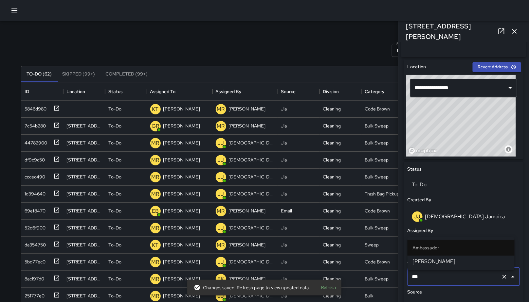
click at [466, 257] on li "[PERSON_NAME]" at bounding box center [460, 262] width 107 height 12
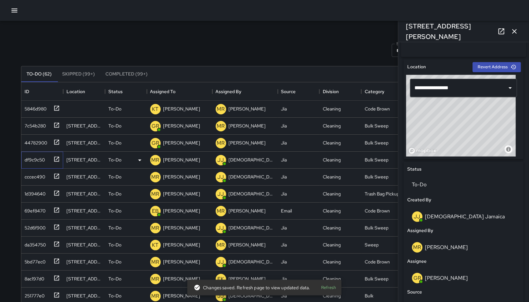
click at [27, 163] on div "df9c9c50" at bounding box center [41, 158] width 38 height 11
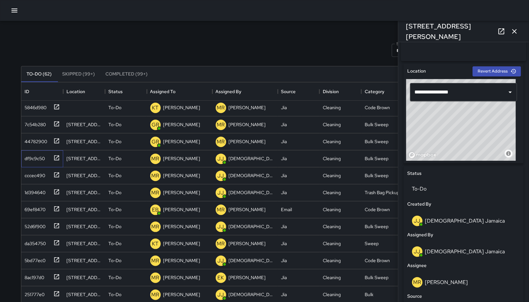
scroll to position [183, 0]
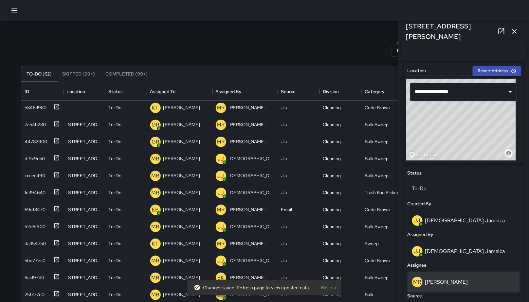
click at [451, 280] on div "[PERSON_NAME]" at bounding box center [463, 282] width 103 height 10
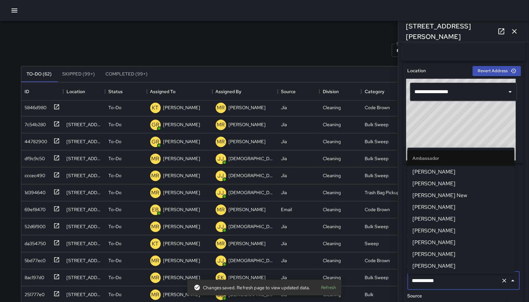
scroll to position [661, 0]
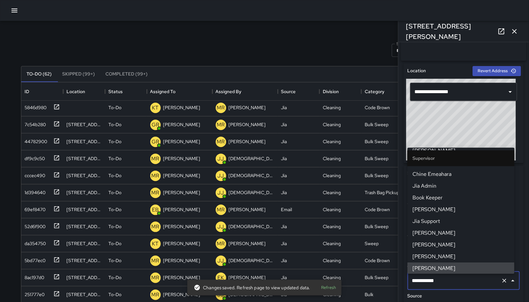
drag, startPoint x: 454, startPoint y: 283, endPoint x: 401, endPoint y: 275, distance: 53.4
click at [401, 275] on div "**********" at bounding box center [463, 255] width 125 height 388
type input "*"
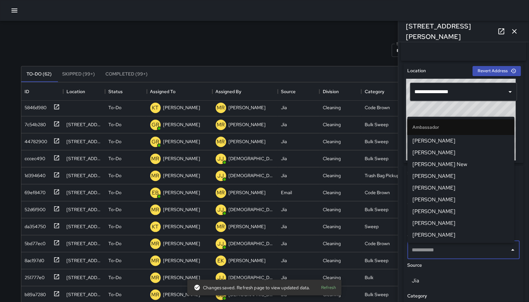
scroll to position [0, 0]
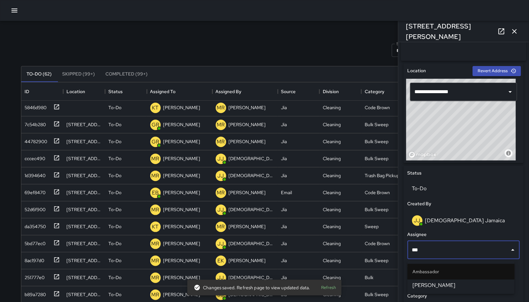
type input "****"
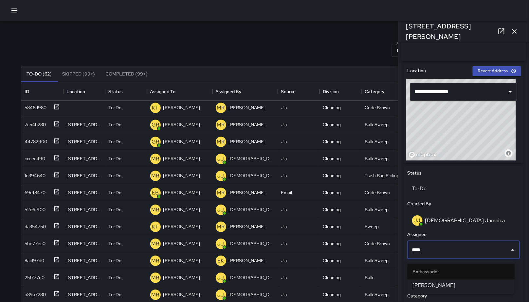
click at [420, 285] on span "[PERSON_NAME]" at bounding box center [461, 286] width 97 height 8
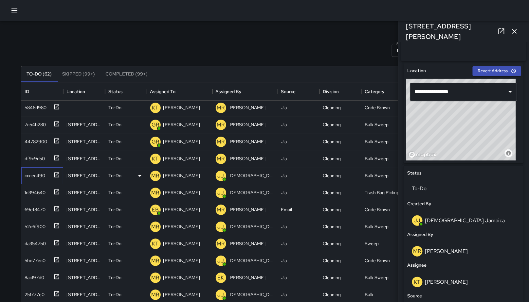
click at [26, 175] on div "cccec490" at bounding box center [33, 174] width 23 height 9
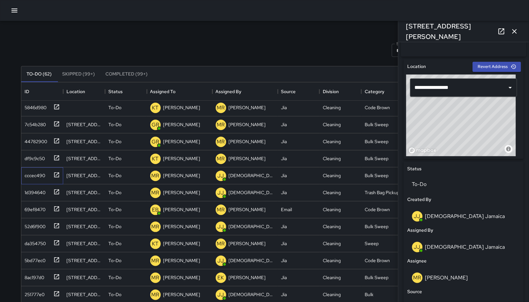
scroll to position [206, 0]
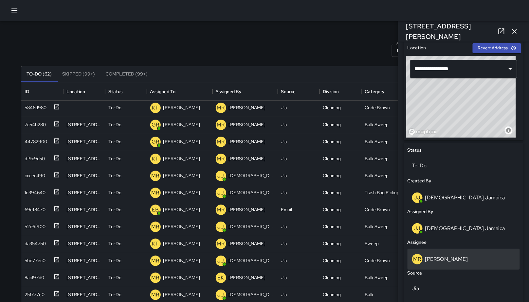
click at [465, 260] on div "[PERSON_NAME]" at bounding box center [463, 259] width 103 height 10
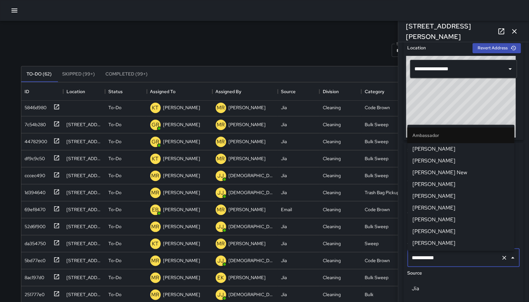
click at [465, 263] on input "**********" at bounding box center [454, 258] width 88 height 12
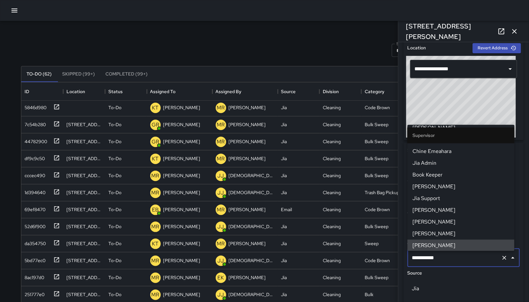
click at [465, 261] on input "**********" at bounding box center [454, 258] width 88 height 12
click at [464, 261] on input "**********" at bounding box center [454, 258] width 88 height 12
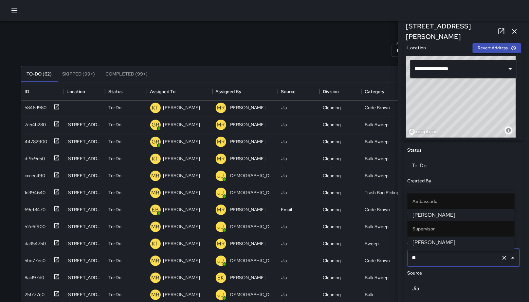
type input "***"
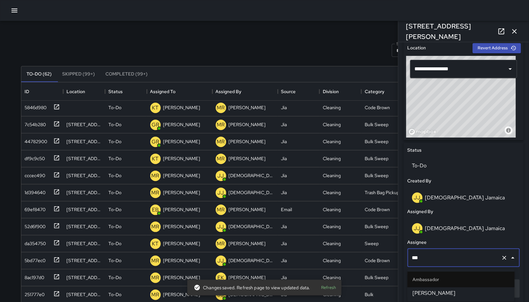
click at [480, 292] on span "[PERSON_NAME]" at bounding box center [461, 294] width 97 height 8
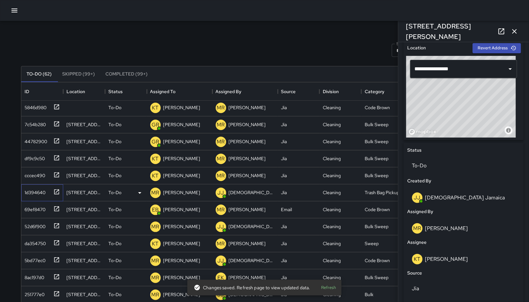
click at [24, 196] on div "1d394640" at bounding box center [41, 191] width 38 height 11
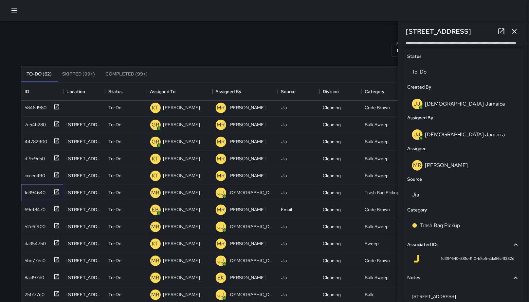
scroll to position [301, 0]
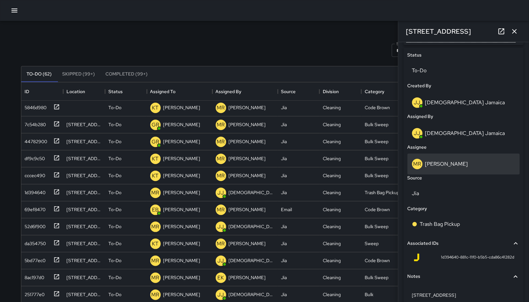
click at [452, 164] on p "[PERSON_NAME]" at bounding box center [446, 164] width 43 height 7
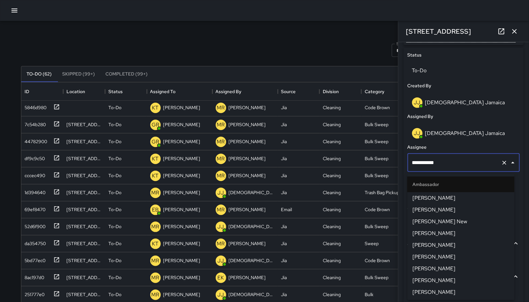
click at [452, 164] on input "**********" at bounding box center [454, 163] width 88 height 12
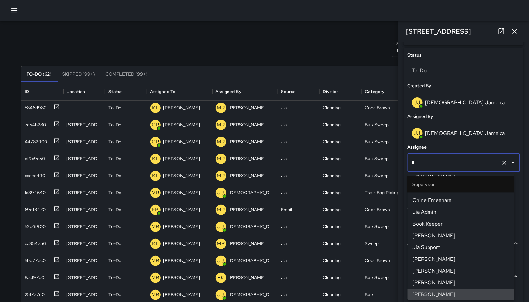
scroll to position [0, 0]
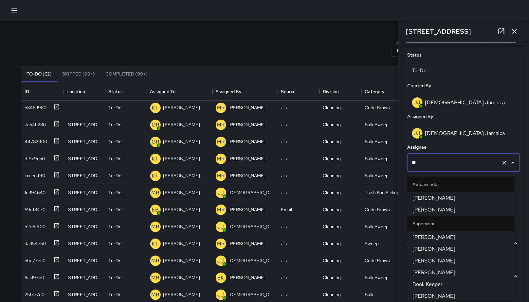
type input "***"
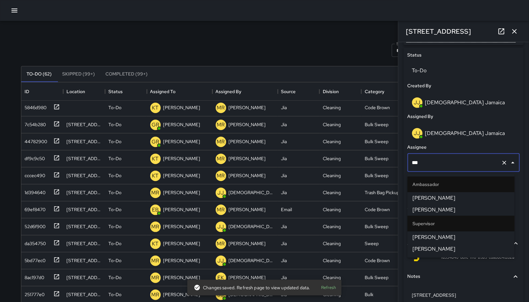
click at [448, 246] on span "[PERSON_NAME]" at bounding box center [461, 249] width 97 height 8
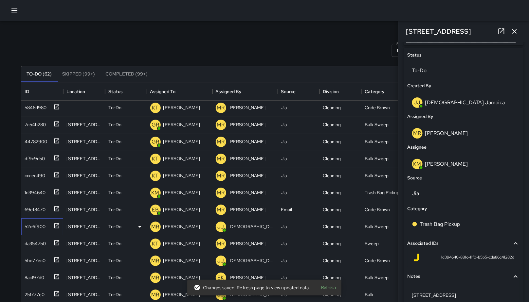
click at [29, 228] on div "52d6f900" at bounding box center [34, 225] width 24 height 9
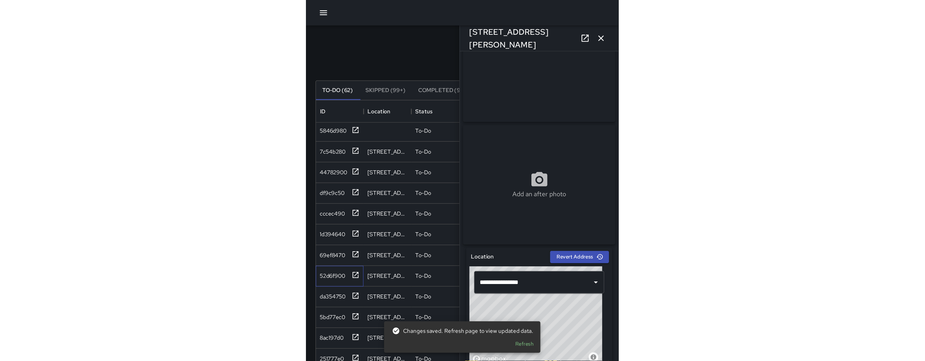
scroll to position [272, 480]
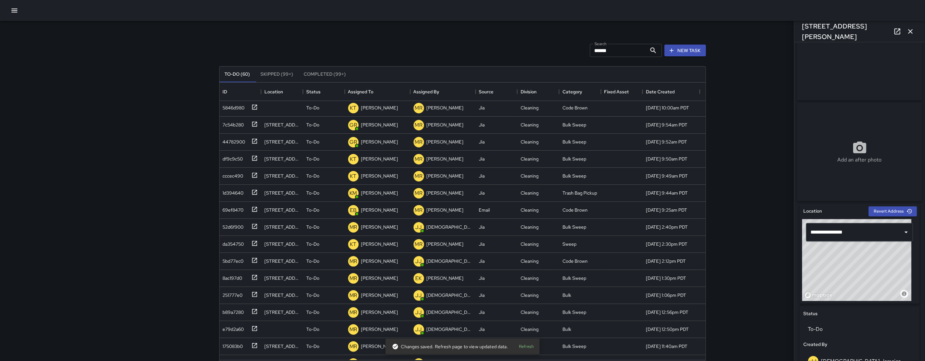
click at [15, 17] on div at bounding box center [462, 10] width 925 height 21
click at [14, 11] on icon "button" at bounding box center [14, 11] width 8 height 8
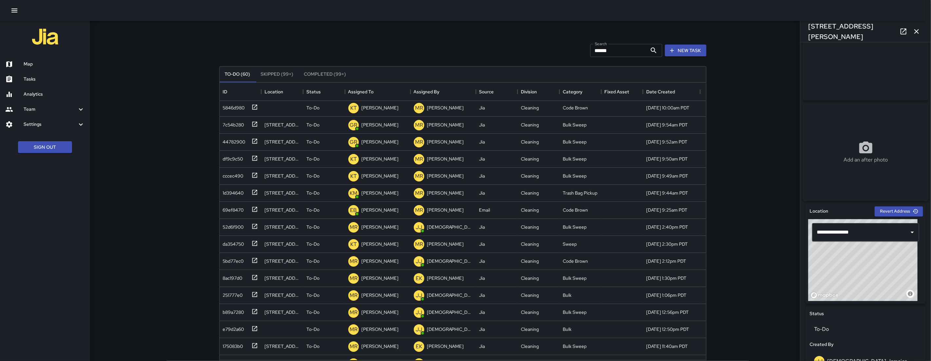
click at [35, 91] on h6 "Analytics" at bounding box center [54, 94] width 61 height 7
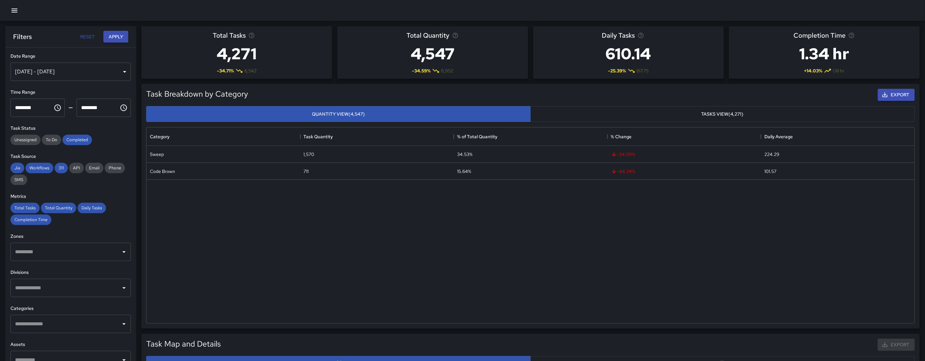
scroll to position [6, 6]
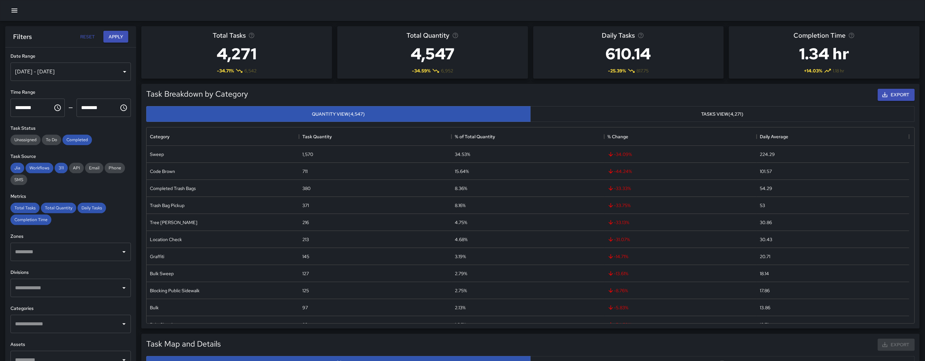
click at [44, 68] on div "[DATE] - [DATE]" at bounding box center [70, 71] width 120 height 18
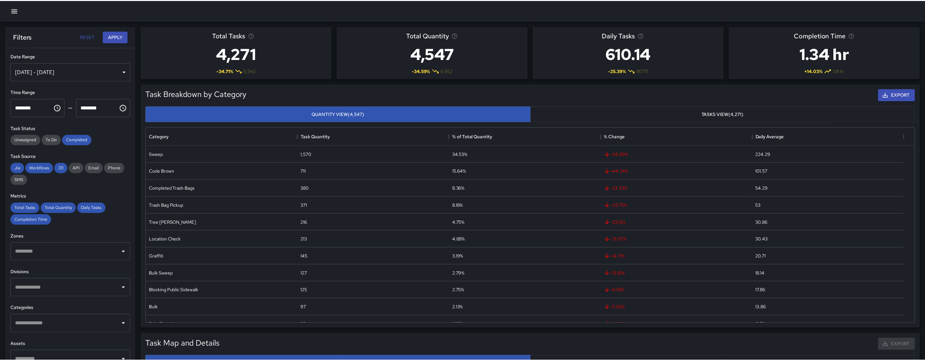
scroll to position [6, 5]
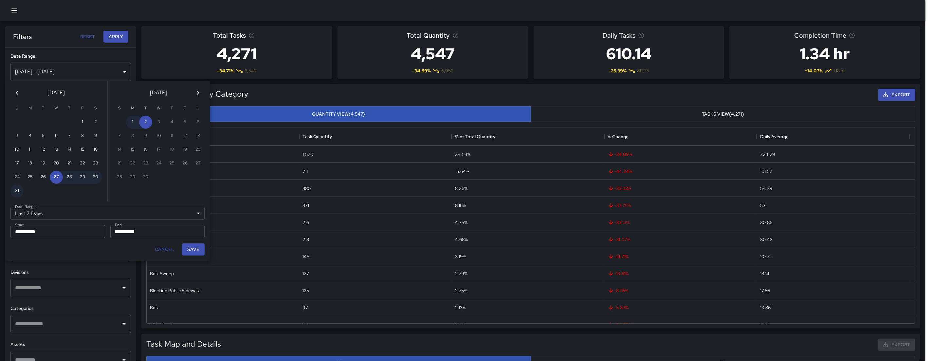
click at [15, 93] on icon "Previous month" at bounding box center [17, 93] width 8 height 8
click at [43, 122] on button "1" at bounding box center [43, 122] width 13 height 13
type input "******"
type input "**********"
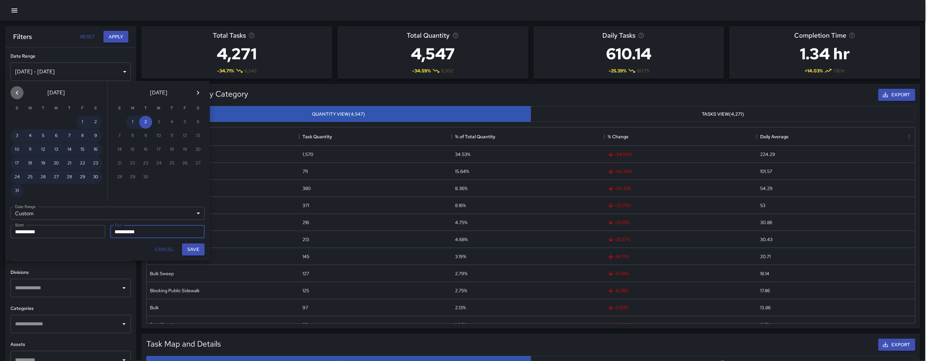
click at [17, 93] on icon "Previous month" at bounding box center [17, 93] width 2 height 4
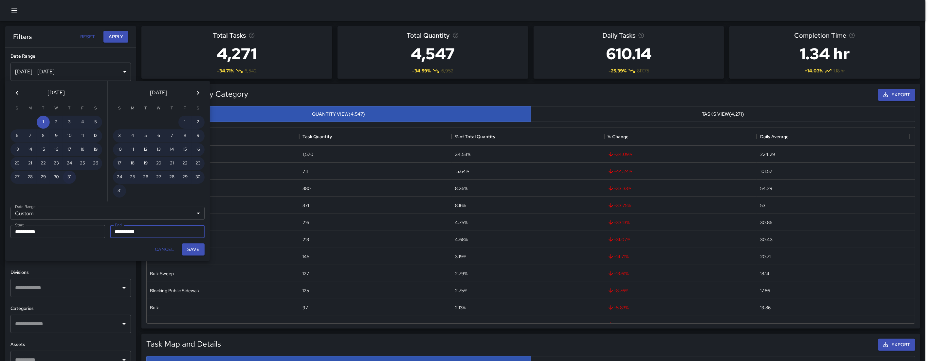
click at [67, 171] on button "31" at bounding box center [69, 176] width 13 height 13
type input "**********"
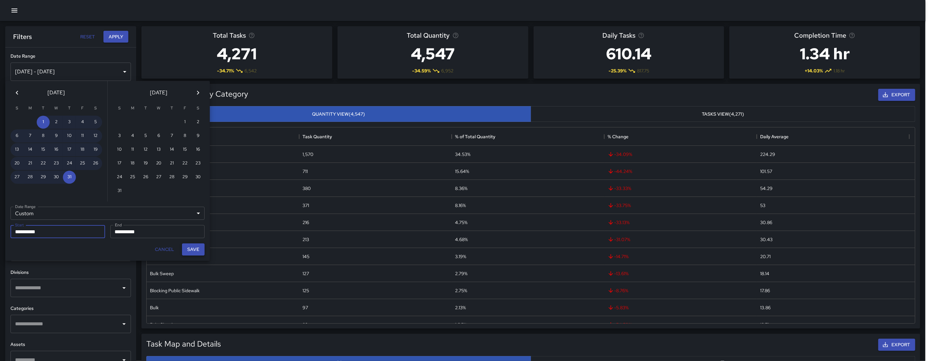
click at [189, 249] on button "Save" at bounding box center [193, 249] width 23 height 12
type input "**********"
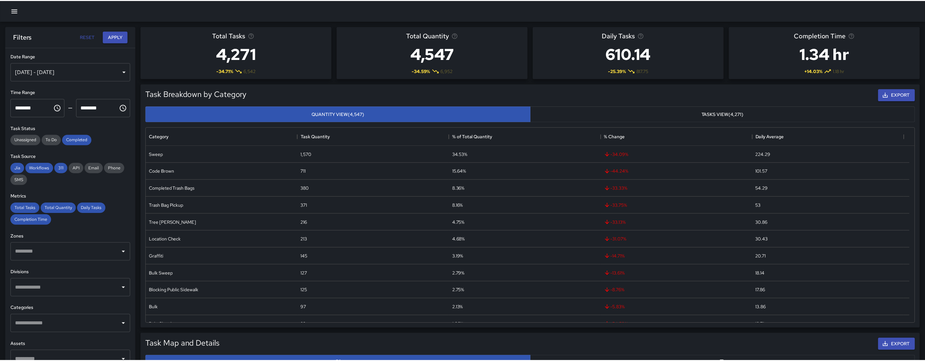
scroll to position [190, 763]
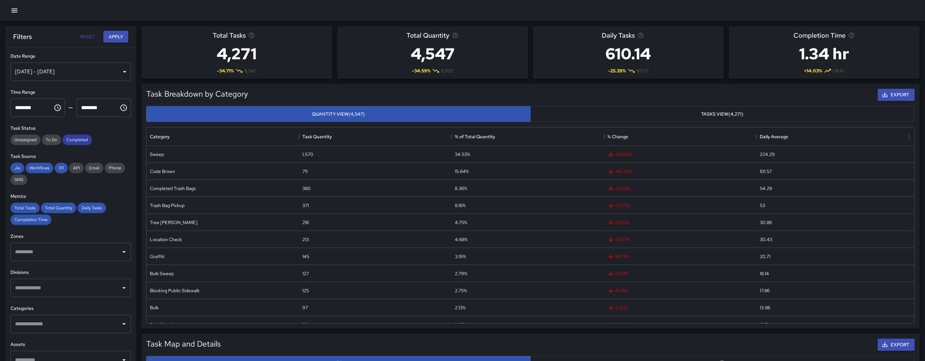
click at [78, 140] on span "Completed" at bounding box center [76, 140] width 29 height 6
drag, startPoint x: 58, startPoint y: 169, endPoint x: 51, endPoint y: 168, distance: 6.7
click at [58, 169] on span "311" at bounding box center [61, 168] width 13 height 6
click at [45, 168] on span "Workflows" at bounding box center [40, 168] width 28 height 6
click at [22, 168] on span "Jia" at bounding box center [17, 168] width 14 height 6
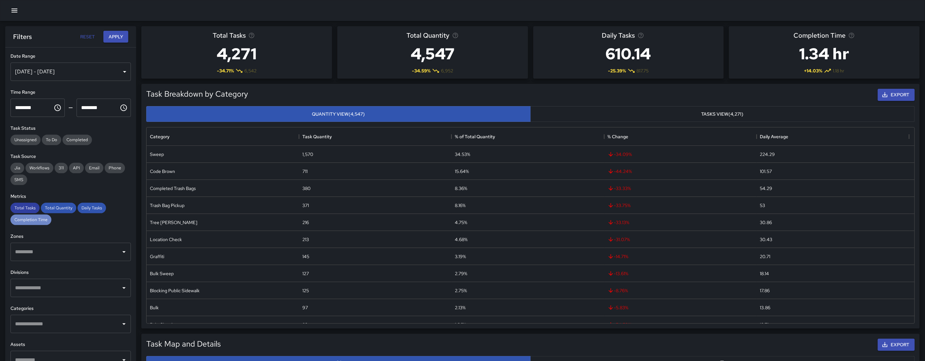
drag, startPoint x: 32, startPoint y: 219, endPoint x: 26, endPoint y: 208, distance: 12.7
click at [32, 219] on span "Completion Time" at bounding box center [30, 220] width 41 height 6
drag, startPoint x: 26, startPoint y: 207, endPoint x: 49, endPoint y: 207, distance: 23.6
click at [26, 207] on span "Total Tasks" at bounding box center [24, 208] width 29 height 6
click at [49, 207] on span "Total Quantity" at bounding box center [58, 208] width 35 height 6
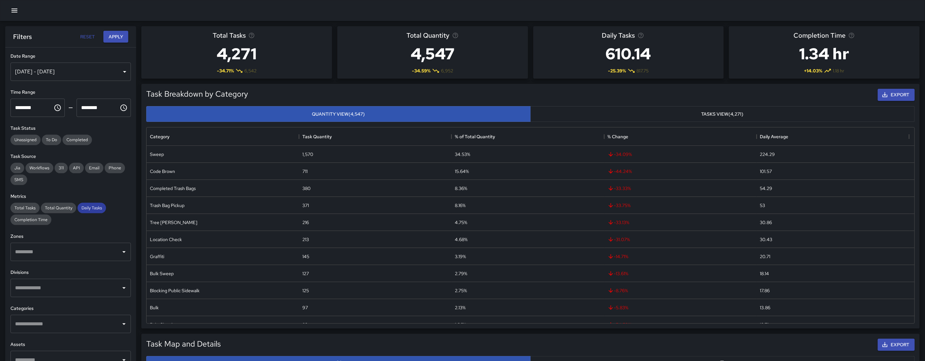
click at [80, 207] on span "Daily Tasks" at bounding box center [92, 208] width 28 height 6
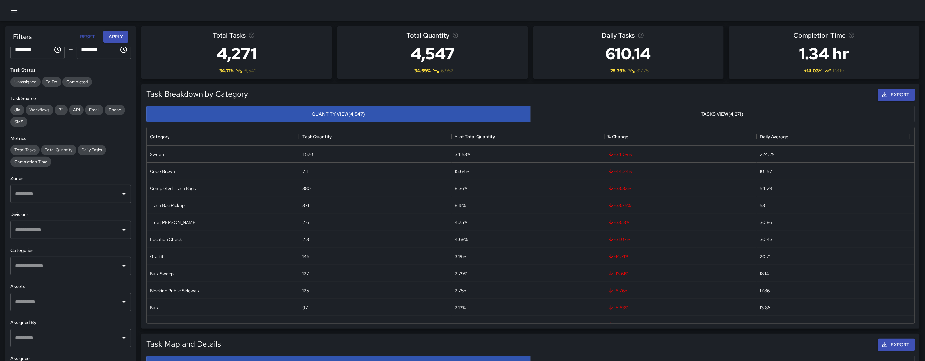
scroll to position [59, 0]
click at [58, 267] on input "text" at bounding box center [65, 264] width 105 height 12
click at [58, 288] on h6 "Assets" at bounding box center [70, 285] width 120 height 7
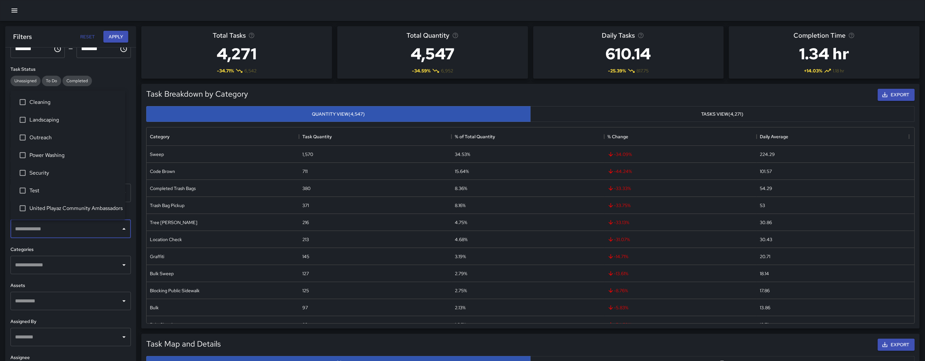
click at [48, 234] on input "text" at bounding box center [65, 228] width 105 height 12
click at [54, 151] on span "Power Washing" at bounding box center [74, 155] width 91 height 8
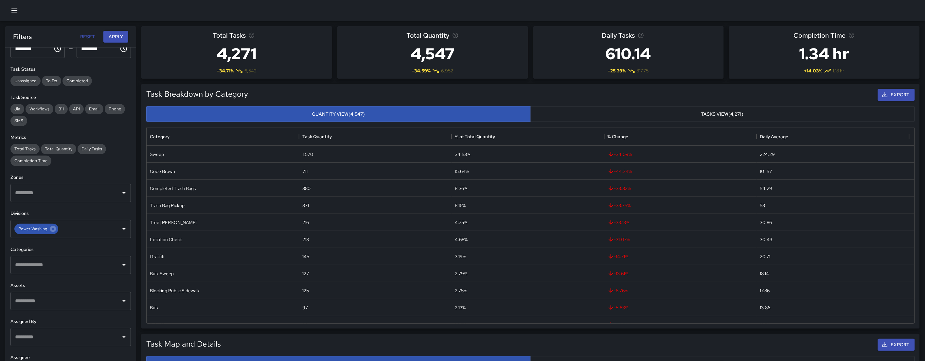
click at [60, 253] on div "Categories ​" at bounding box center [70, 260] width 120 height 28
click at [58, 264] on input "text" at bounding box center [65, 264] width 105 height 12
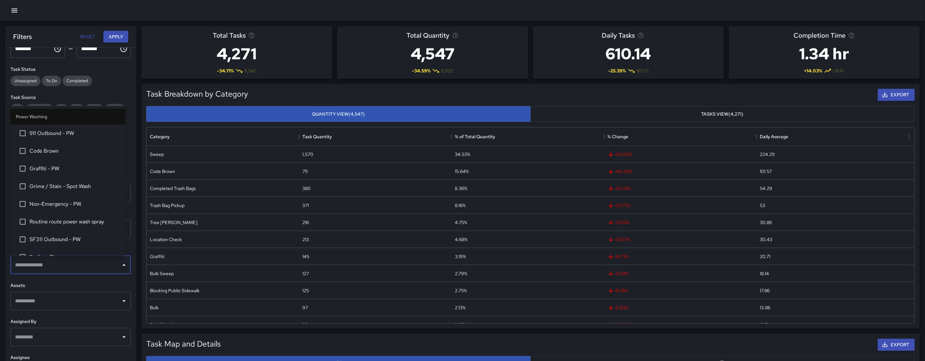
click at [56, 218] on span "Routine route power wash spray" at bounding box center [74, 222] width 91 height 8
click at [119, 37] on button "Apply" at bounding box center [115, 37] width 25 height 12
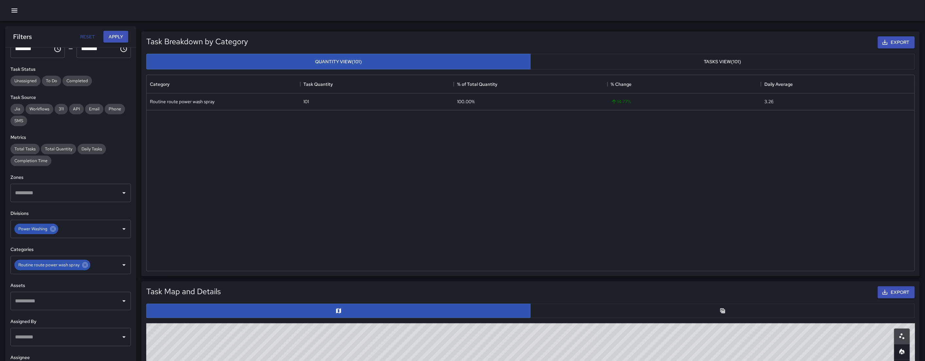
scroll to position [240, 0]
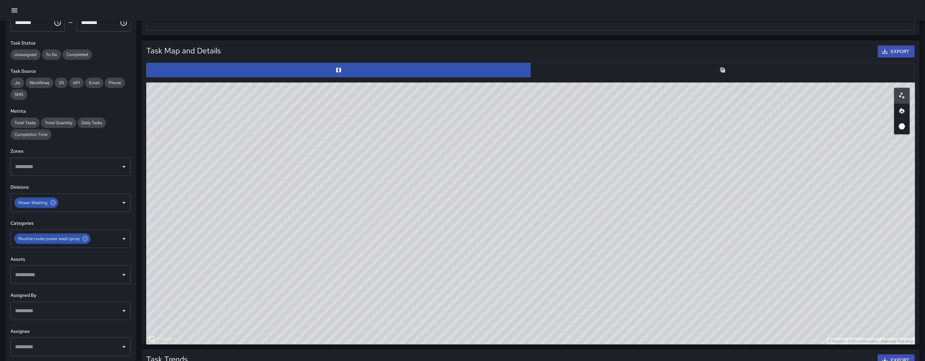
drag, startPoint x: 485, startPoint y: 176, endPoint x: 486, endPoint y: 254, distance: 77.6
click at [486, 254] on div "© Mapbox © OpenStreetMap Improve this map" at bounding box center [530, 213] width 769 height 262
click at [508, 263] on div "© Mapbox © OpenStreetMap Improve this map" at bounding box center [530, 213] width 769 height 262
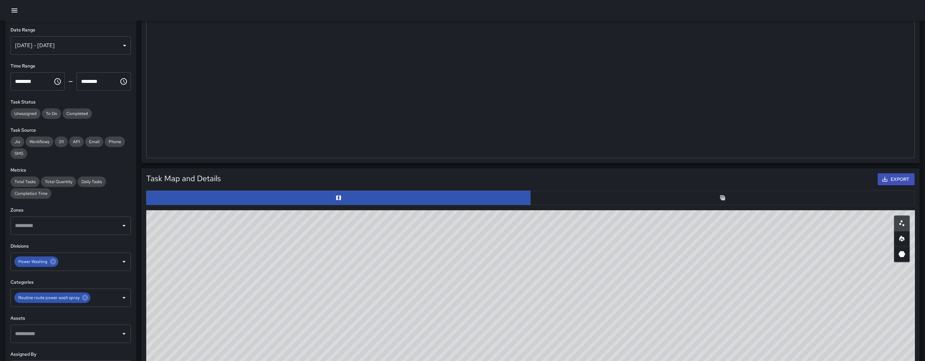
scroll to position [102, 0]
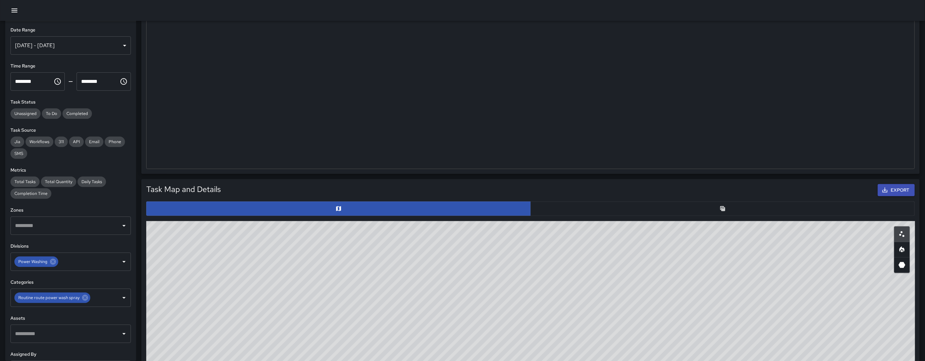
click at [118, 28] on h6 "Date Range" at bounding box center [70, 30] width 120 height 7
drag, startPoint x: 495, startPoint y: 275, endPoint x: 443, endPoint y: 282, distance: 52.5
click at [443, 282] on div "© Mapbox © OpenStreetMap Improve this map" at bounding box center [530, 352] width 769 height 262
click at [55, 16] on div at bounding box center [462, 10] width 925 height 21
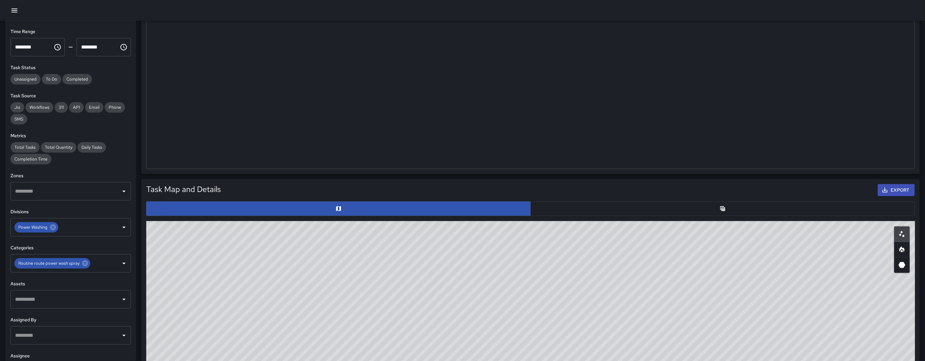
scroll to position [0, 0]
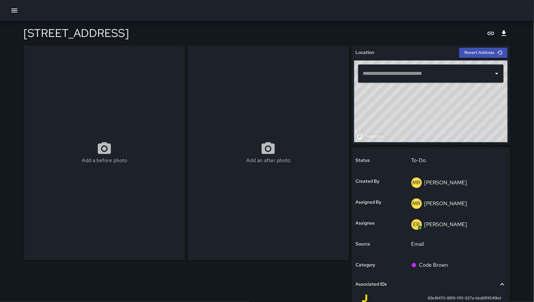
type input "**********"
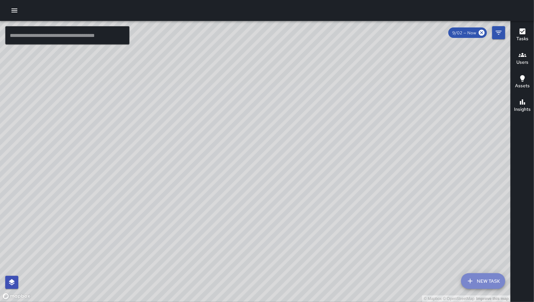
click at [491, 281] on button "New Task" at bounding box center [483, 282] width 44 height 16
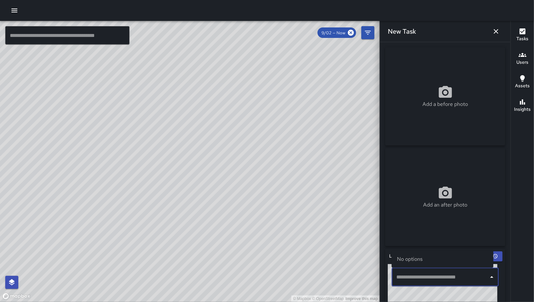
click at [438, 281] on input "text" at bounding box center [440, 277] width 91 height 12
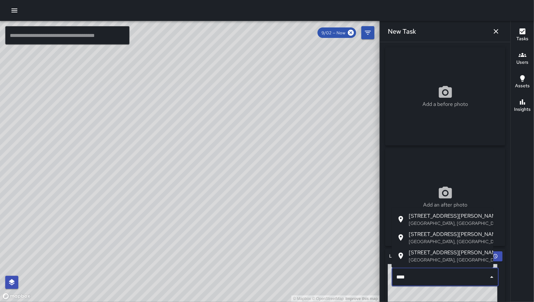
click at [446, 223] on p "[GEOGRAPHIC_DATA], [GEOGRAPHIC_DATA], [GEOGRAPHIC_DATA]" at bounding box center [449, 223] width 80 height 7
type input "**********"
click at [446, 223] on div "Add an after photo" at bounding box center [445, 197] width 120 height 98
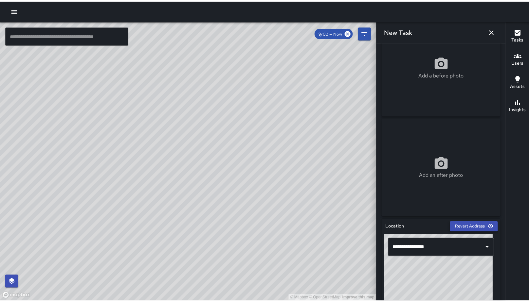
scroll to position [61, 0]
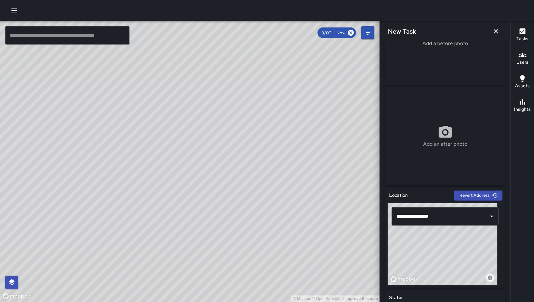
drag, startPoint x: 440, startPoint y: 258, endPoint x: 445, endPoint y: 266, distance: 10.0
click at [445, 266] on div "© Mapbox © OpenStreetMap Improve this map" at bounding box center [443, 245] width 110 height 82
click at [440, 266] on div "© Mapbox © OpenStreetMap Improve this map" at bounding box center [443, 245] width 110 height 82
type input "**********"
click at [497, 33] on icon "button" at bounding box center [496, 31] width 8 height 8
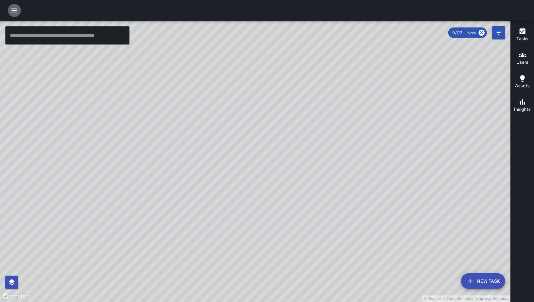
click at [17, 9] on icon "button" at bounding box center [14, 11] width 8 height 8
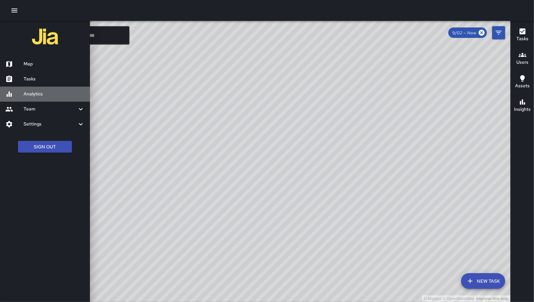
click at [59, 99] on div "Analytics" at bounding box center [45, 94] width 90 height 15
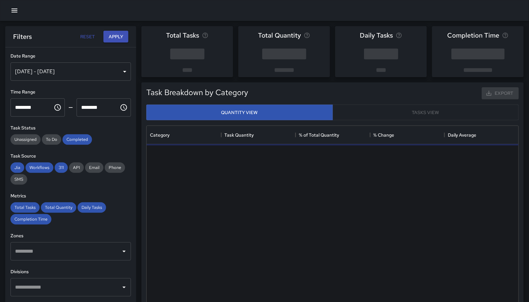
scroll to position [190, 366]
click at [69, 137] on span "Completed" at bounding box center [76, 140] width 29 height 6
click at [58, 169] on span "311" at bounding box center [61, 168] width 13 height 6
drag, startPoint x: 35, startPoint y: 167, endPoint x: 16, endPoint y: 169, distance: 19.2
click at [35, 167] on span "Workflows" at bounding box center [40, 168] width 28 height 6
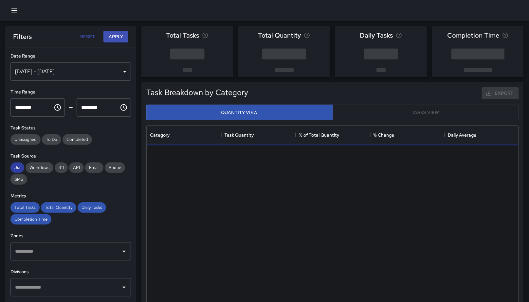
click at [16, 170] on span "Jia" at bounding box center [17, 168] width 14 height 6
click at [22, 202] on div "Metrics Total Tasks Total Quantity Daily Tasks Completion Time" at bounding box center [70, 209] width 120 height 32
drag, startPoint x: 23, startPoint y: 207, endPoint x: 37, endPoint y: 225, distance: 23.0
click at [24, 209] on span "Total Tasks" at bounding box center [24, 208] width 29 height 6
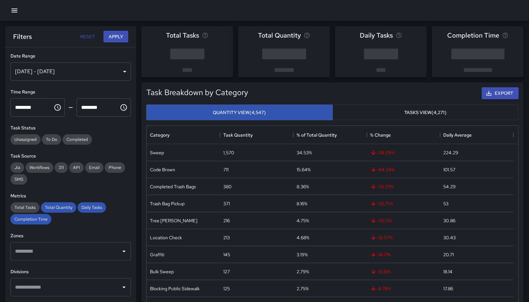
click at [38, 224] on div "**********" at bounding box center [70, 187] width 131 height 281
click at [50, 210] on div "Total Quantity" at bounding box center [58, 208] width 35 height 10
click at [89, 209] on span "Daily Tasks" at bounding box center [92, 208] width 28 height 6
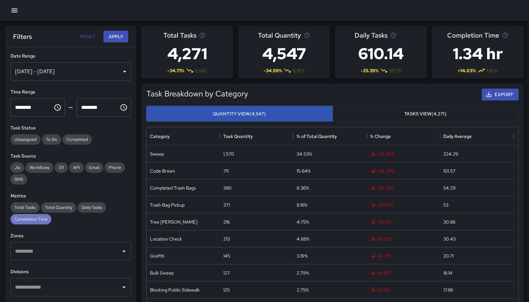
click at [30, 223] on div "Completion Time" at bounding box center [30, 219] width 41 height 10
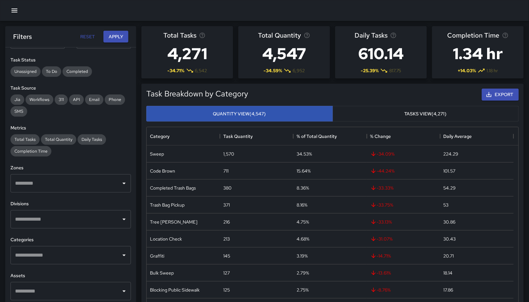
scroll to position [117, 0]
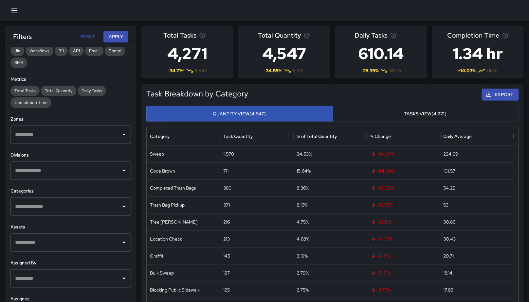
click at [56, 210] on input "text" at bounding box center [65, 207] width 105 height 12
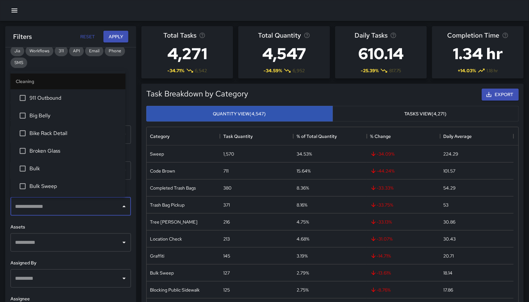
click at [50, 228] on h6 "Assets" at bounding box center [70, 227] width 120 height 7
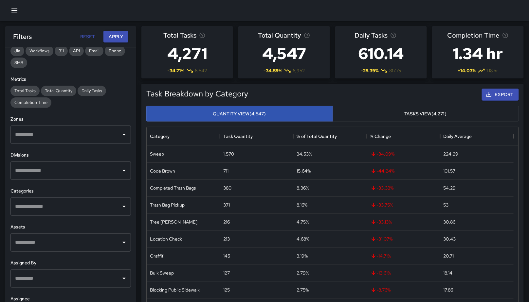
click at [44, 174] on input "text" at bounding box center [65, 171] width 105 height 12
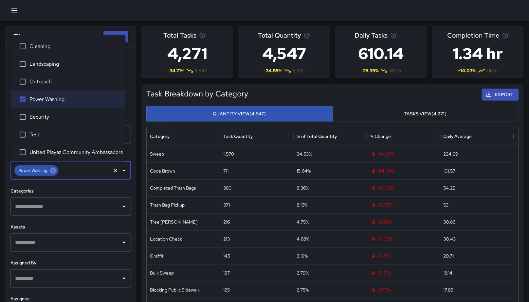
click at [114, 31] on button "Apply" at bounding box center [115, 37] width 25 height 12
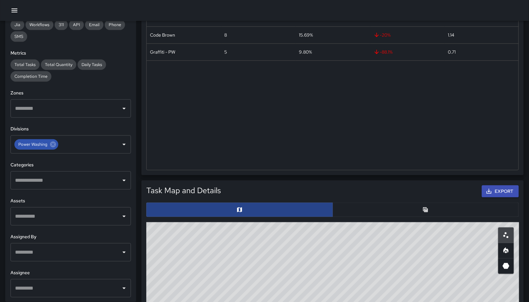
scroll to position [155, 0]
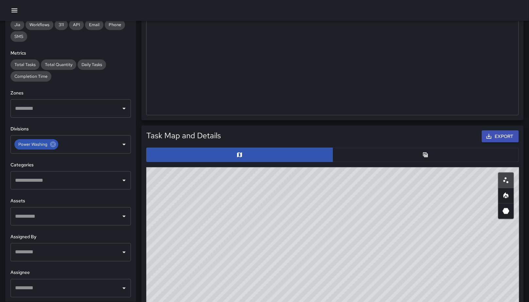
drag, startPoint x: 342, startPoint y: 289, endPoint x: 316, endPoint y: 234, distance: 60.0
click at [316, 234] on div "© Mapbox © OpenStreetMap Improve this map" at bounding box center [332, 299] width 373 height 262
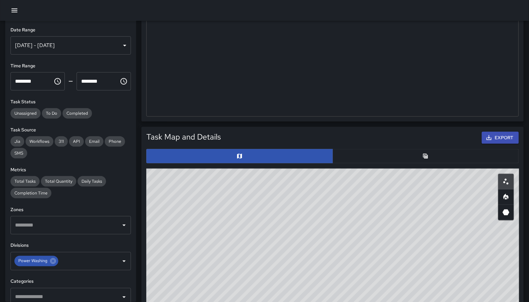
scroll to position [154, 0]
click at [54, 49] on div "[DATE] - [DATE]" at bounding box center [70, 45] width 120 height 18
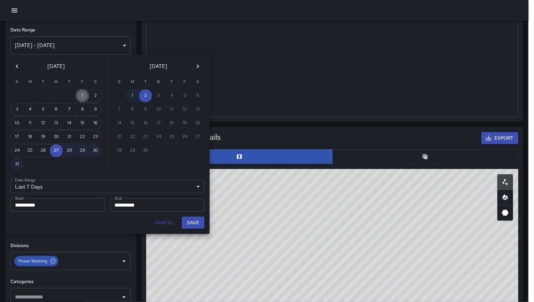
click at [82, 97] on button "1" at bounding box center [82, 95] width 13 height 13
type input "******"
type input "**********"
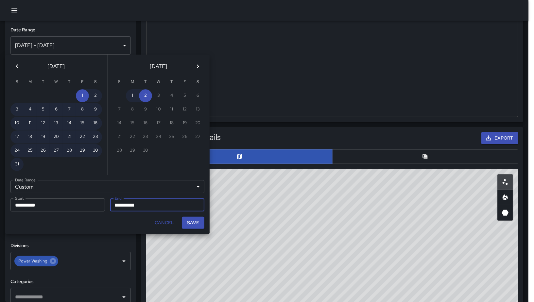
click at [192, 223] on button "Save" at bounding box center [193, 223] width 23 height 12
type input "**********"
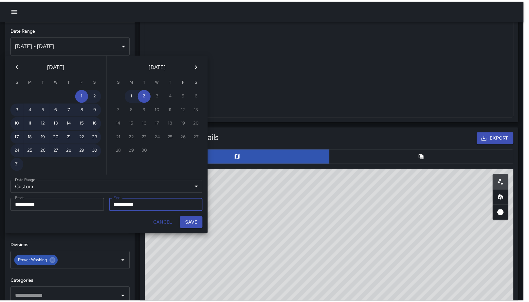
scroll to position [6, 6]
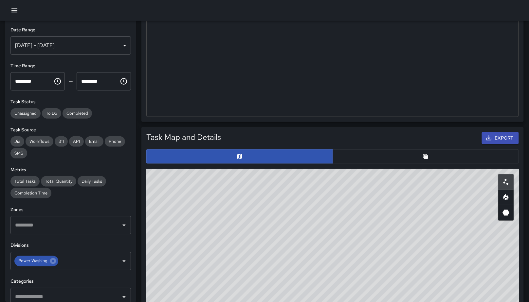
drag, startPoint x: 284, startPoint y: 261, endPoint x: 287, endPoint y: 251, distance: 10.9
click at [287, 251] on div "© Mapbox © OpenStreetMap Improve this map" at bounding box center [332, 300] width 373 height 262
drag, startPoint x: 300, startPoint y: 225, endPoint x: 301, endPoint y: 237, distance: 11.9
click at [301, 237] on div "© Mapbox © OpenStreetMap Improve this map" at bounding box center [332, 300] width 373 height 262
click at [295, 239] on div "© Mapbox © OpenStreetMap Improve this map" at bounding box center [332, 300] width 373 height 262
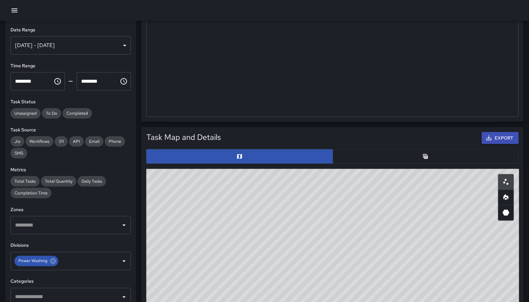
drag, startPoint x: 292, startPoint y: 240, endPoint x: 293, endPoint y: 246, distance: 5.2
click at [293, 247] on div "© Mapbox © OpenStreetMap Improve this map" at bounding box center [332, 300] width 373 height 262
click at [71, 41] on div "Aug 01, 2025 - Sep 02, 2025" at bounding box center [70, 45] width 120 height 18
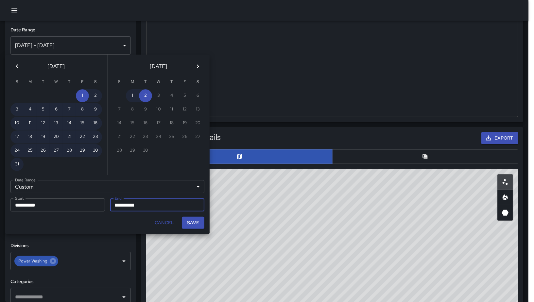
click at [17, 68] on icon "Previous month" at bounding box center [17, 66] width 8 height 8
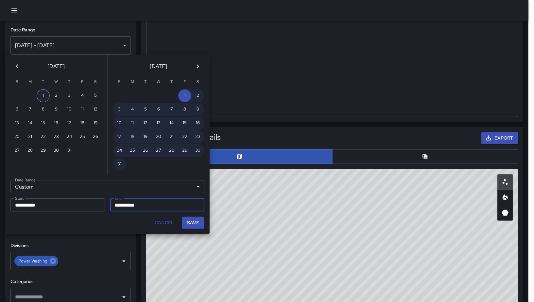
click at [43, 95] on button "1" at bounding box center [43, 95] width 13 height 13
type input "**********"
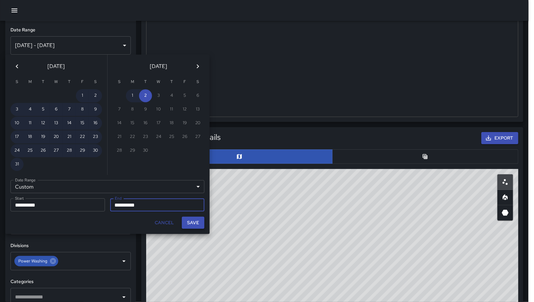
click at [187, 223] on button "Save" at bounding box center [193, 223] width 23 height 12
type input "**********"
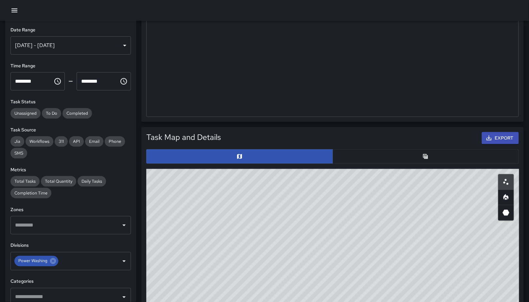
drag, startPoint x: 278, startPoint y: 258, endPoint x: 263, endPoint y: 244, distance: 20.8
click at [285, 245] on div "© Mapbox © OpenStreetMap Improve this map" at bounding box center [332, 300] width 373 height 262
drag, startPoint x: 311, startPoint y: 264, endPoint x: 317, endPoint y: 245, distance: 20.0
click at [329, 242] on div "© Mapbox © OpenStreetMap Improve this map" at bounding box center [332, 300] width 373 height 262
click at [93, 49] on div "Jul 01, 2025 - Sep 02, 2025" at bounding box center [70, 45] width 120 height 18
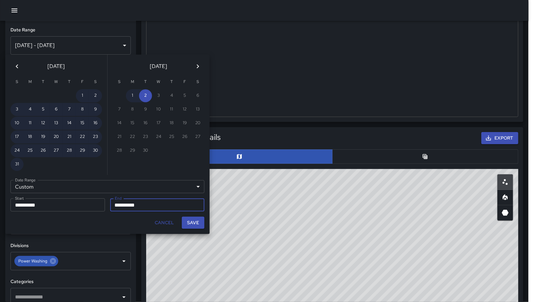
click at [15, 63] on icon "Previous month" at bounding box center [17, 66] width 8 height 8
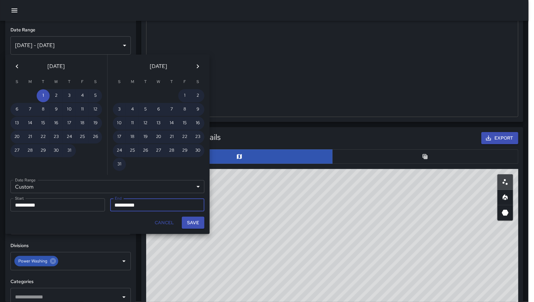
click at [15, 63] on icon "Previous month" at bounding box center [17, 66] width 8 height 8
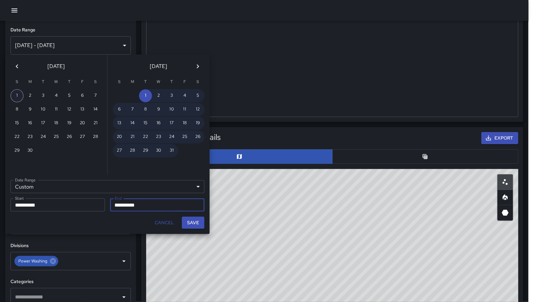
click at [19, 93] on button "1" at bounding box center [16, 95] width 13 height 13
type input "**********"
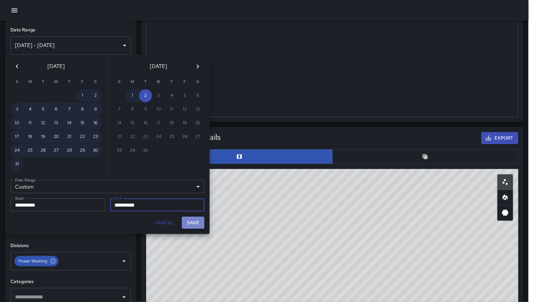
click at [203, 222] on button "Save" at bounding box center [193, 223] width 23 height 12
type input "**********"
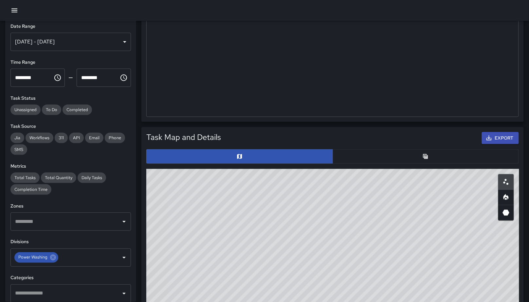
scroll to position [0, 0]
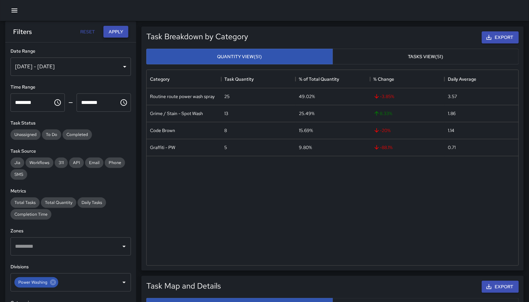
click at [116, 34] on button "Apply" at bounding box center [115, 32] width 25 height 12
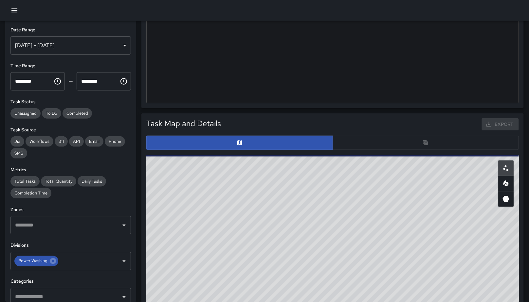
scroll to position [168, 0]
drag, startPoint x: 281, startPoint y: 233, endPoint x: 289, endPoint y: 237, distance: 9.2
click at [289, 237] on div "© Mapbox © OpenStreetMap Improve this map" at bounding box center [332, 286] width 373 height 262
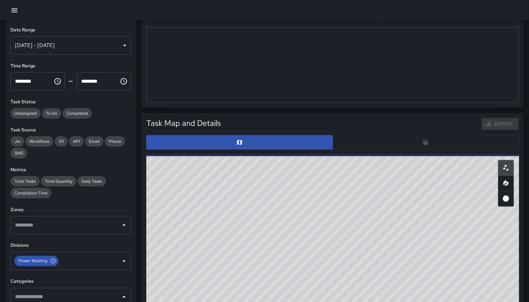
click at [282, 224] on div "© Mapbox © OpenStreetMap Improve this map" at bounding box center [332, 286] width 373 height 262
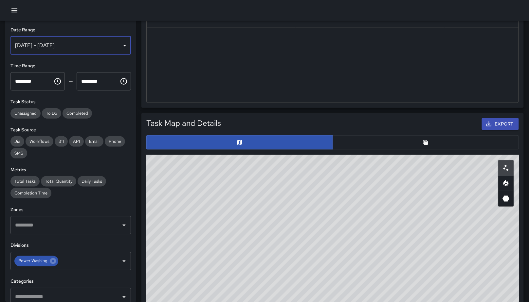
click at [49, 41] on div "Jun 01, 2025 - Sep 02, 2025" at bounding box center [70, 45] width 120 height 18
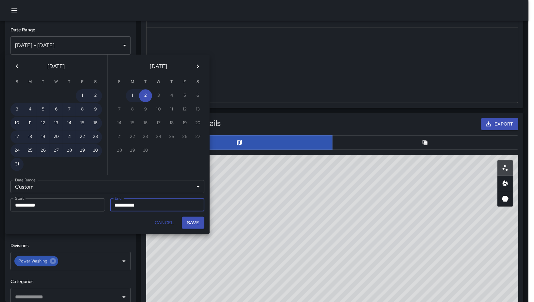
click at [14, 63] on icon "Previous month" at bounding box center [17, 66] width 8 height 8
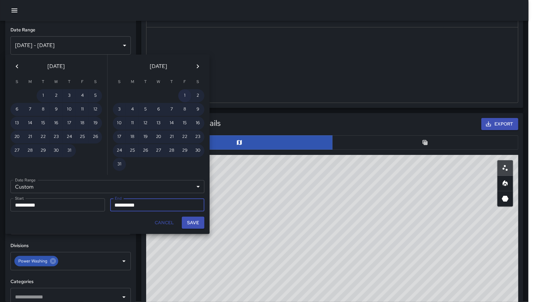
click at [182, 95] on button "1" at bounding box center [184, 95] width 13 height 13
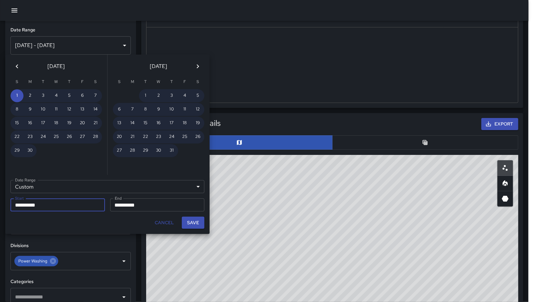
type input "**********"
click at [146, 97] on button "1" at bounding box center [145, 95] width 13 height 13
type input "**********"
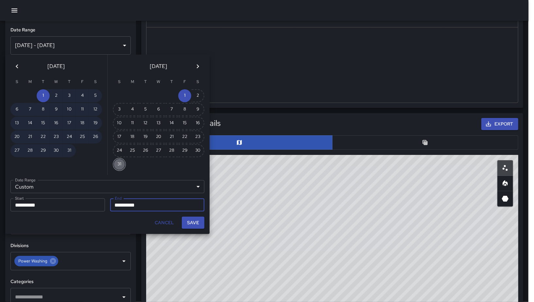
click at [122, 165] on button "31" at bounding box center [119, 164] width 13 height 13
type input "**********"
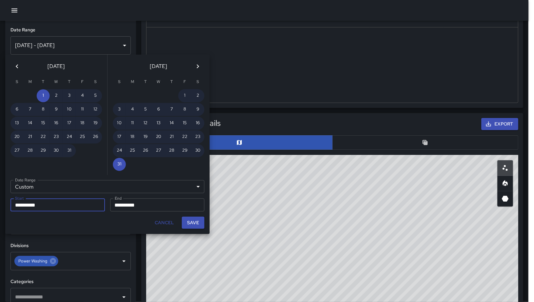
click at [200, 222] on button "Save" at bounding box center [193, 223] width 23 height 12
type input "**********"
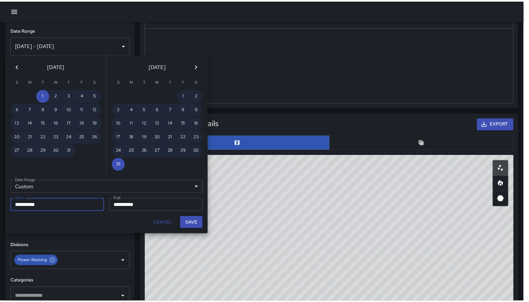
scroll to position [6, 6]
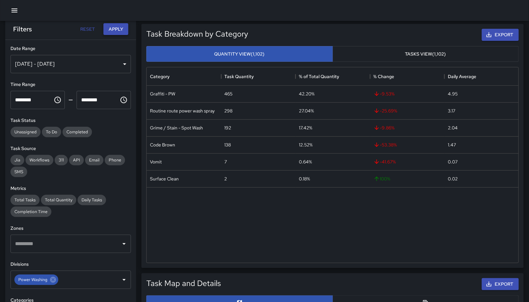
click at [113, 33] on button "Apply" at bounding box center [115, 29] width 25 height 12
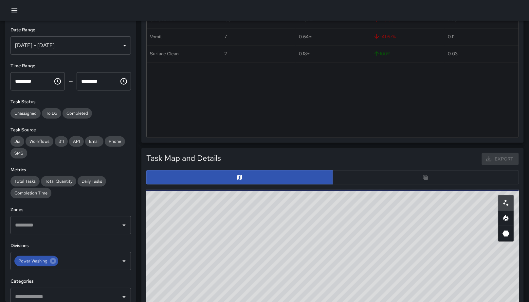
scroll to position [158, 0]
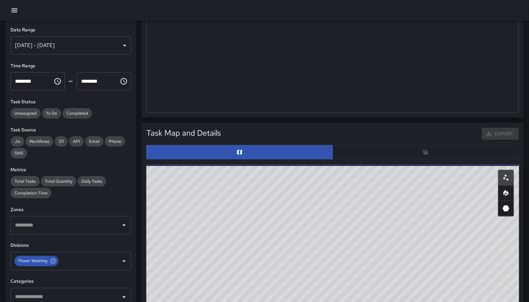
drag, startPoint x: 329, startPoint y: 274, endPoint x: 337, endPoint y: 271, distance: 9.0
click at [337, 271] on div "© Mapbox © OpenStreetMap Improve this map" at bounding box center [332, 296] width 373 height 262
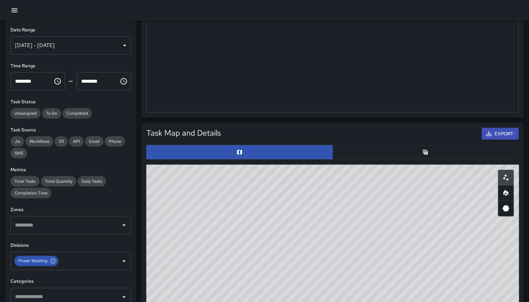
click at [61, 42] on div "Jul 01, 2025 - Aug 31, 2025" at bounding box center [70, 45] width 120 height 18
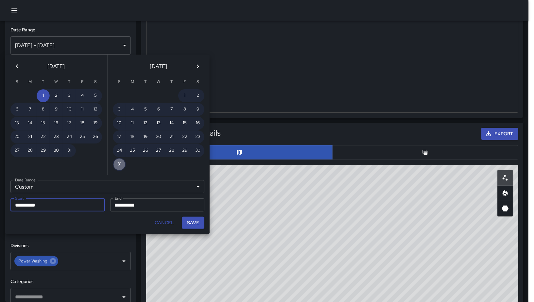
click at [115, 163] on button "31" at bounding box center [119, 164] width 13 height 13
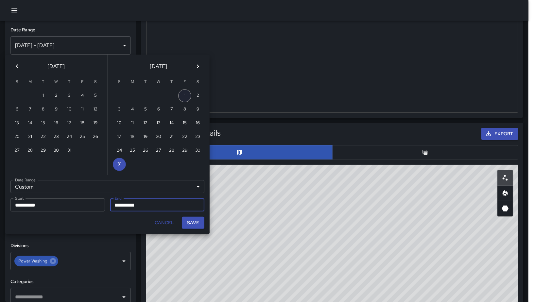
click at [178, 94] on button "1" at bounding box center [184, 95] width 13 height 13
type input "**********"
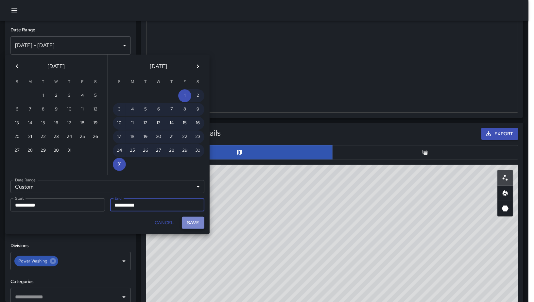
click at [191, 222] on button "Save" at bounding box center [193, 223] width 23 height 12
type input "**********"
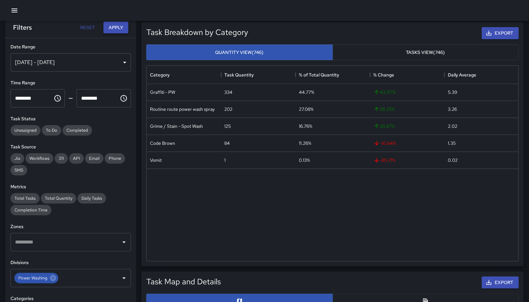
scroll to position [0, 0]
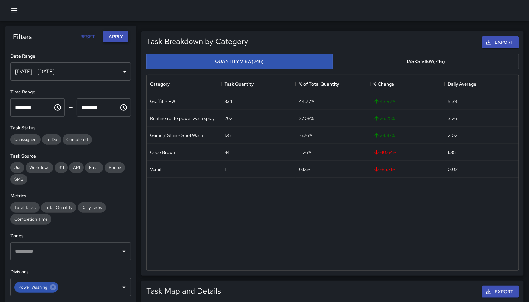
click at [114, 31] on button "Apply" at bounding box center [115, 37] width 25 height 12
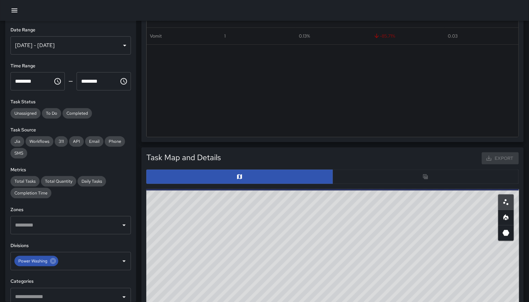
scroll to position [157, 0]
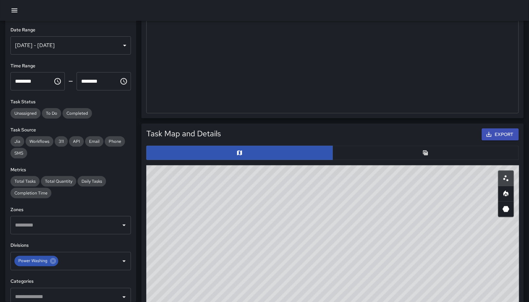
drag, startPoint x: 314, startPoint y: 256, endPoint x: 344, endPoint y: 258, distance: 30.1
click at [344, 258] on div "© Mapbox © OpenStreetMap Improve this map" at bounding box center [332, 297] width 373 height 262
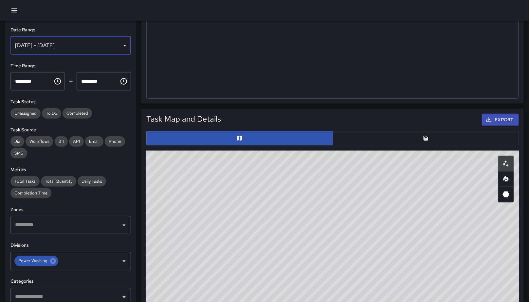
click at [83, 46] on div "Aug 01, 2025 - Aug 31, 2025" at bounding box center [70, 45] width 120 height 18
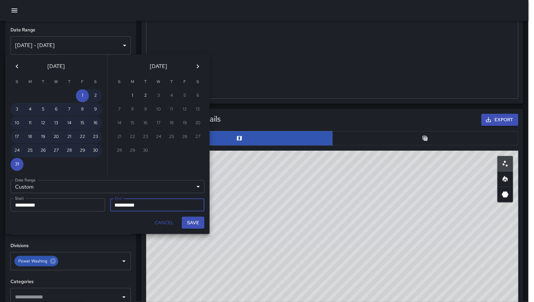
click at [16, 66] on icon "Previous month" at bounding box center [17, 66] width 2 height 4
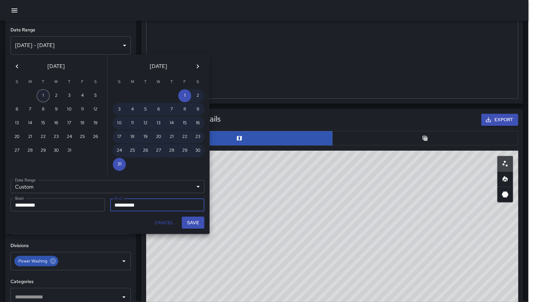
click at [43, 92] on button "1" at bounding box center [43, 95] width 13 height 13
type input "**********"
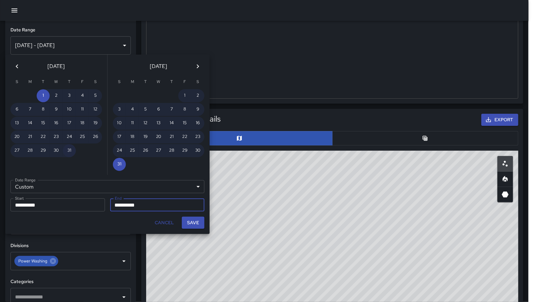
click at [69, 152] on button "31" at bounding box center [69, 150] width 13 height 13
type input "**********"
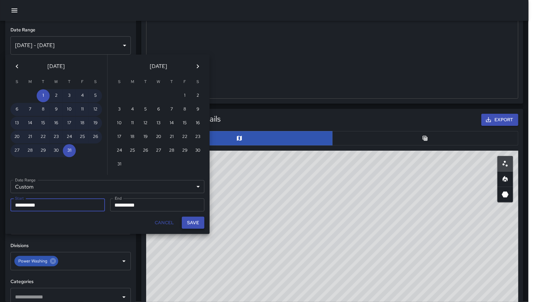
click at [186, 222] on button "Save" at bounding box center [193, 223] width 23 height 12
type input "**********"
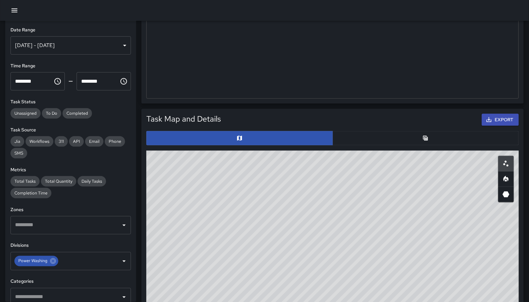
scroll to position [6, 6]
drag, startPoint x: 279, startPoint y: 226, endPoint x: 267, endPoint y: 233, distance: 14.5
click at [267, 233] on div "© Mapbox © OpenStreetMap Improve this map" at bounding box center [332, 282] width 373 height 262
drag, startPoint x: 250, startPoint y: 215, endPoint x: 283, endPoint y: 234, distance: 38.1
click at [265, 227] on div "© Mapbox © OpenStreetMap Improve this map" at bounding box center [332, 282] width 373 height 262
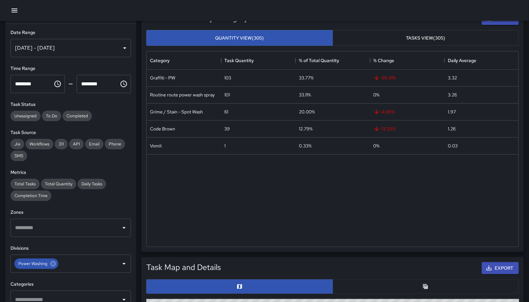
scroll to position [0, 0]
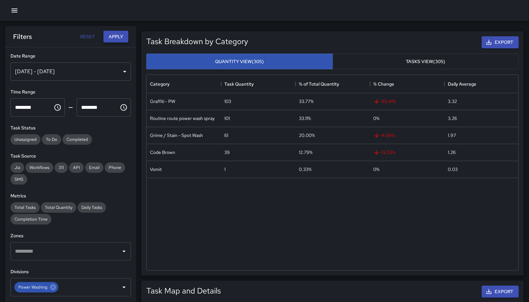
click at [118, 40] on button "Apply" at bounding box center [115, 37] width 25 height 12
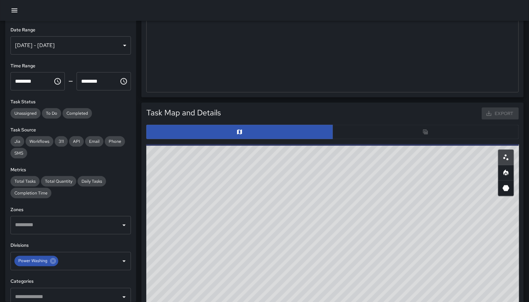
scroll to position [207, 0]
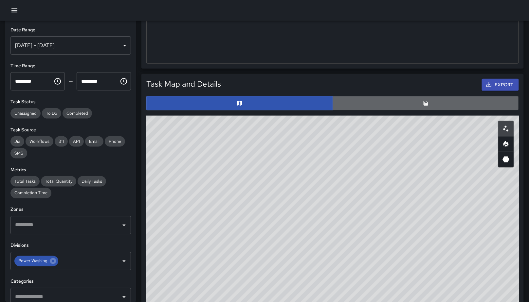
click at [340, 105] on button "button" at bounding box center [425, 103] width 187 height 14
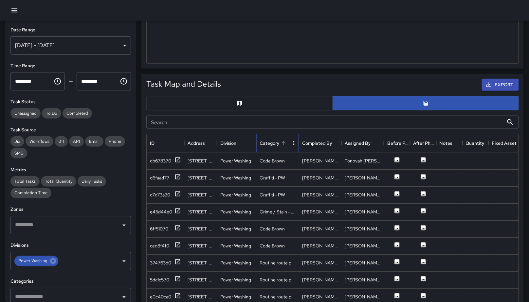
click at [273, 144] on div "Category" at bounding box center [269, 143] width 20 height 18
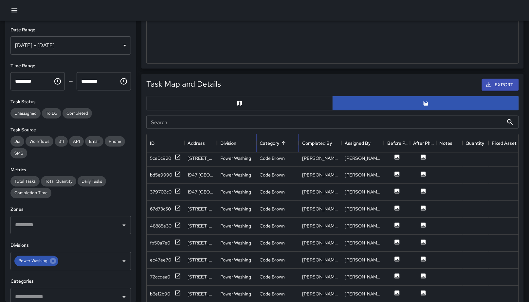
scroll to position [442, 0]
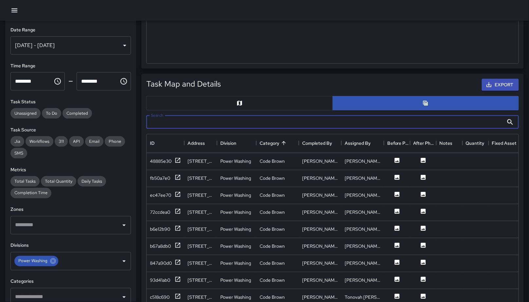
click at [193, 118] on input "Search" at bounding box center [324, 122] width 357 height 13
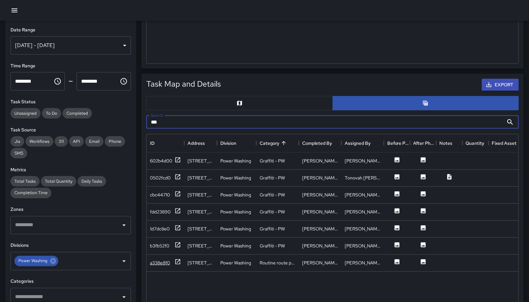
type input "***"
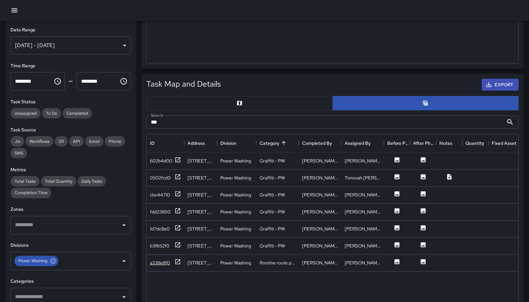
click at [160, 264] on div "a338e8f0" at bounding box center [160, 263] width 20 height 7
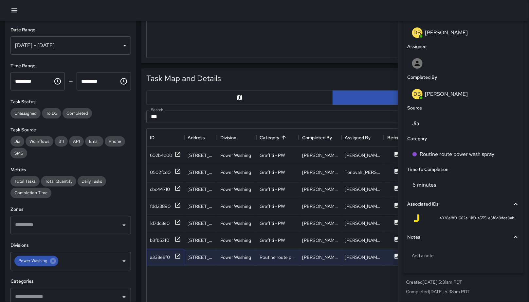
scroll to position [213, 0]
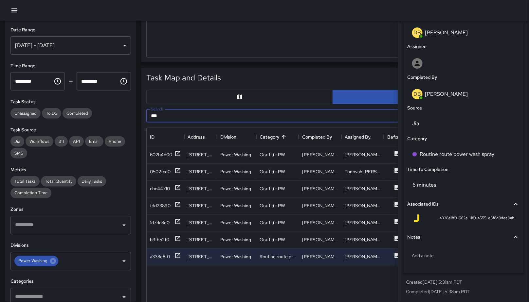
click at [166, 115] on input "***" at bounding box center [324, 116] width 357 height 13
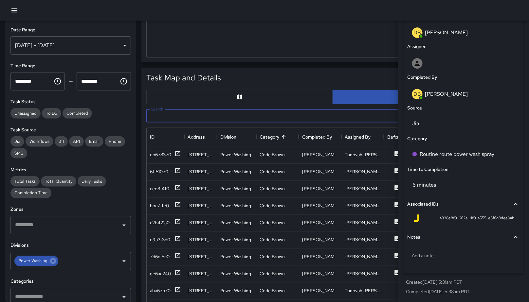
click at [177, 102] on button "button" at bounding box center [239, 97] width 187 height 14
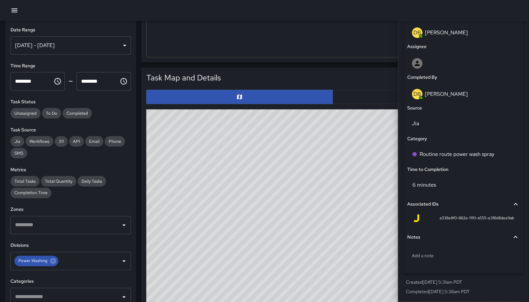
drag, startPoint x: 294, startPoint y: 210, endPoint x: 278, endPoint y: 215, distance: 16.7
click at [278, 215] on div "© Mapbox © OpenStreetMap Improve this map" at bounding box center [332, 241] width 373 height 262
click at [337, 254] on div "© Mapbox © OpenStreetMap Improve this map" at bounding box center [332, 241] width 373 height 262
click at [345, 91] on button "button" at bounding box center [425, 97] width 187 height 14
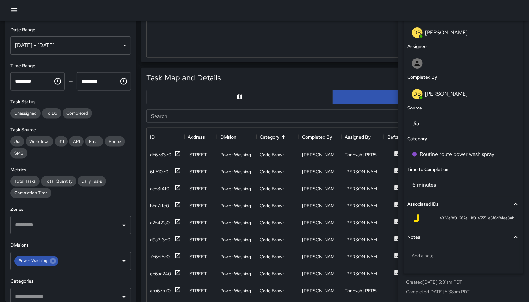
drag, startPoint x: 250, startPoint y: 100, endPoint x: 254, endPoint y: 107, distance: 8.1
click at [250, 101] on button "button" at bounding box center [239, 97] width 187 height 14
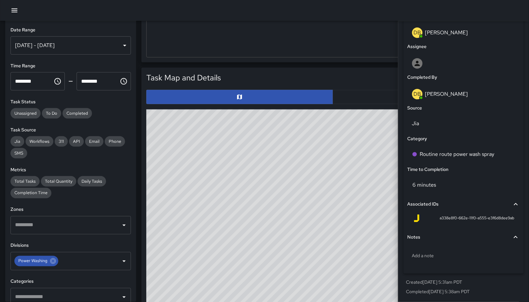
click at [334, 231] on div "© Mapbox © OpenStreetMap Improve this map" at bounding box center [332, 241] width 373 height 262
drag, startPoint x: 333, startPoint y: 230, endPoint x: 358, endPoint y: 141, distance: 92.5
click at [333, 230] on div "© Mapbox © OpenStreetMap Improve this map" at bounding box center [332, 241] width 373 height 262
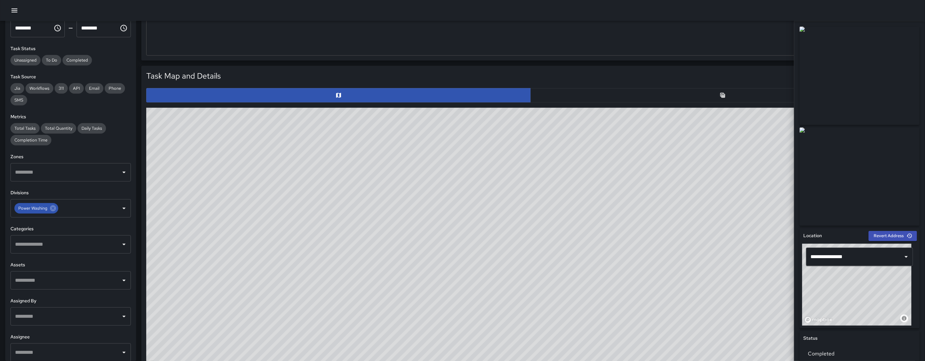
scroll to position [59, 0]
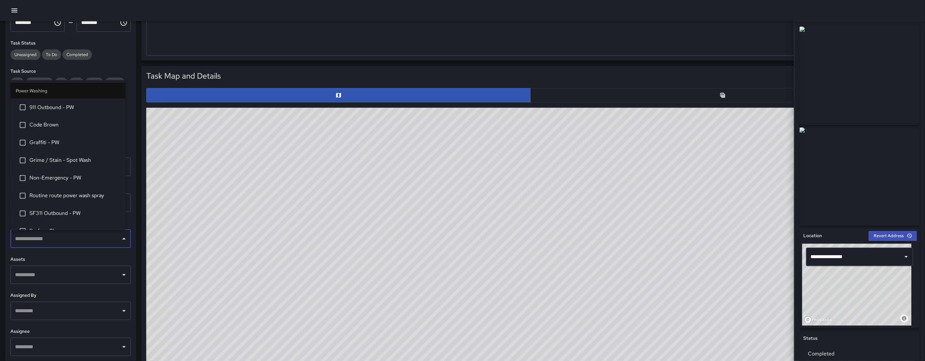
click at [74, 237] on input "text" at bounding box center [65, 238] width 105 height 12
click at [80, 178] on li "Routine route power wash spray" at bounding box center [67, 184] width 115 height 18
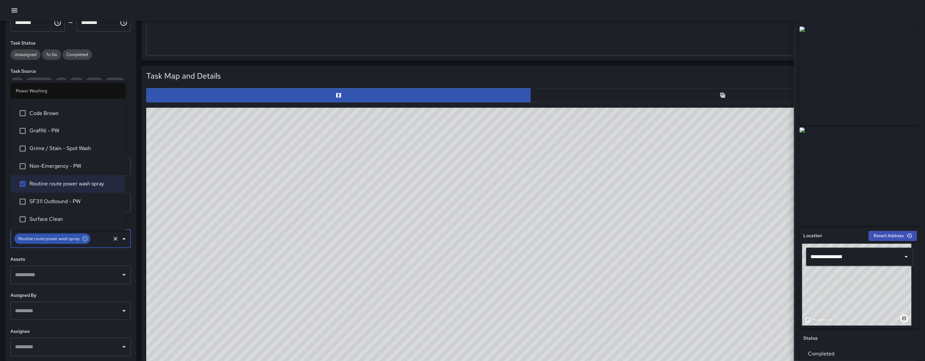
click at [105, 57] on div "Unassigned To Do Completed" at bounding box center [70, 54] width 120 height 10
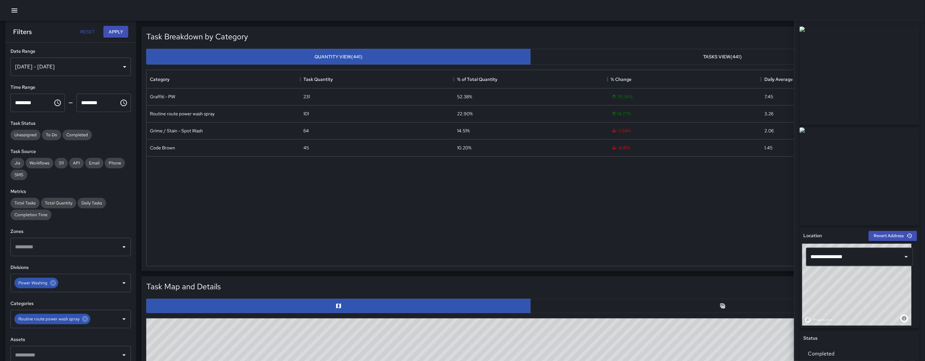
scroll to position [0, 0]
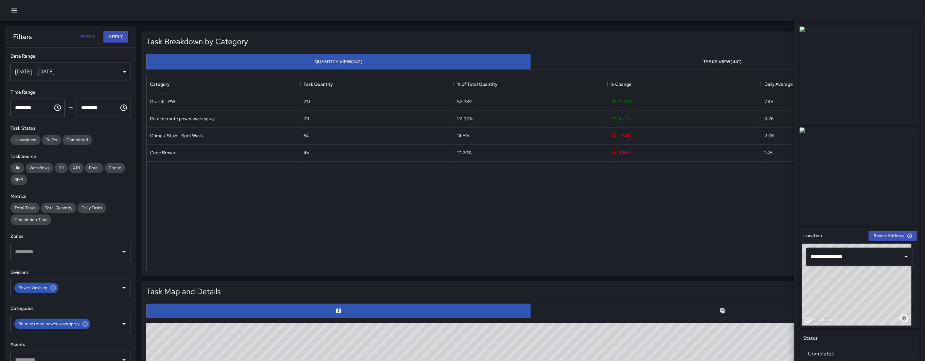
click at [117, 32] on button "Apply" at bounding box center [115, 37] width 25 height 12
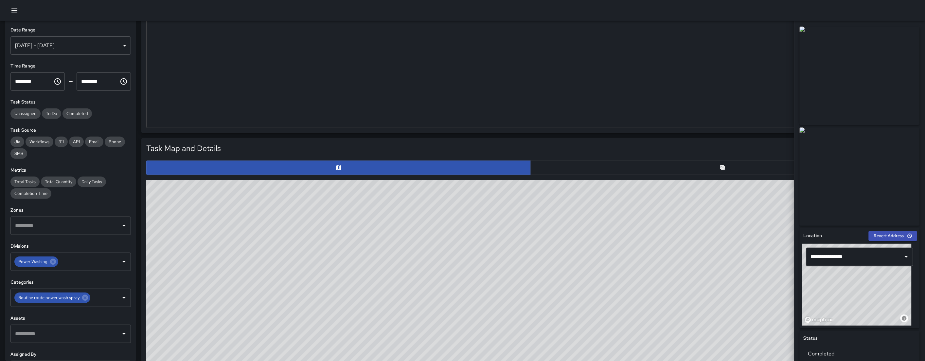
scroll to position [152, 0]
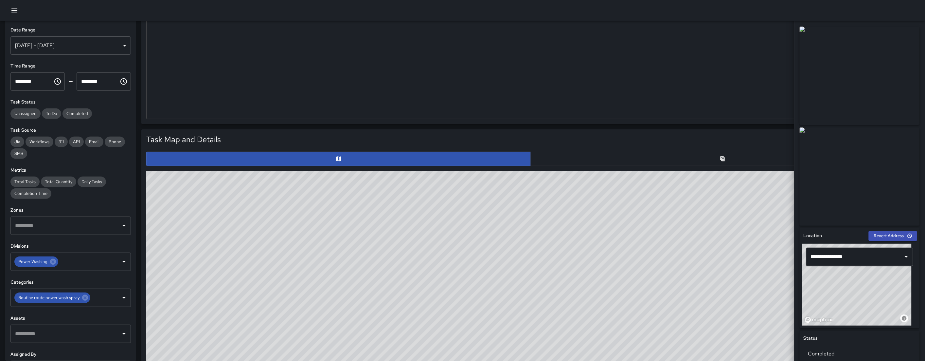
drag, startPoint x: 502, startPoint y: 268, endPoint x: 439, endPoint y: 237, distance: 69.8
click at [439, 237] on div "© Mapbox © OpenStreetMap Improve this map" at bounding box center [530, 302] width 769 height 262
click at [534, 154] on button "button" at bounding box center [722, 158] width 384 height 14
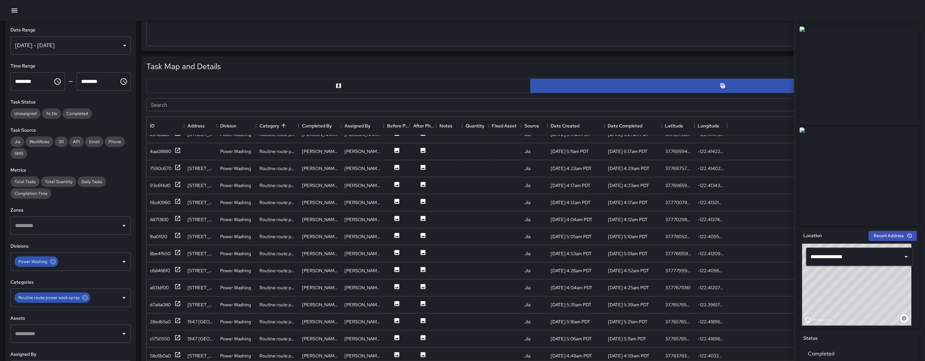
scroll to position [96, 0]
click at [201, 108] on input "Search" at bounding box center [523, 104] width 754 height 13
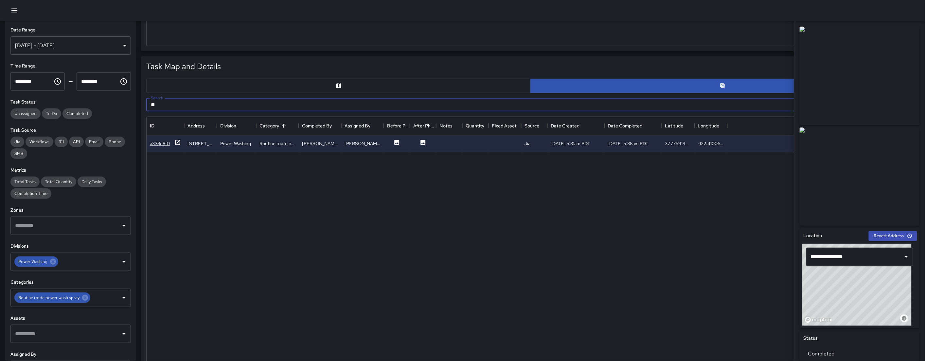
type input "**"
click at [156, 146] on div "a338e8f0" at bounding box center [160, 143] width 20 height 7
drag, startPoint x: 184, startPoint y: 105, endPoint x: 150, endPoint y: 103, distance: 34.7
click at [150, 103] on input "**" at bounding box center [523, 104] width 754 height 13
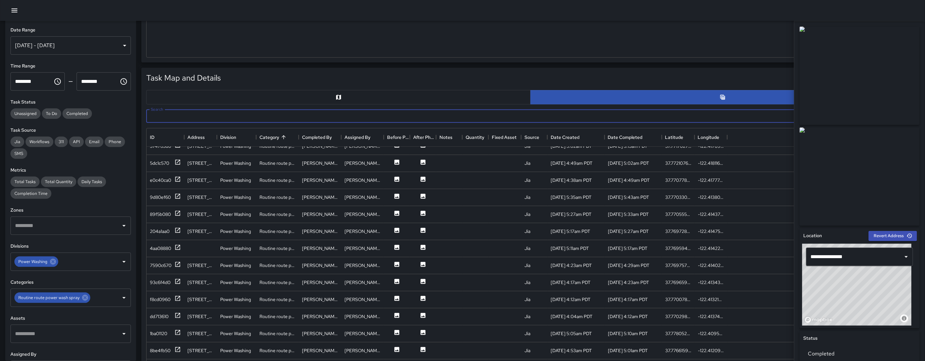
scroll to position [213, 0]
click at [355, 99] on button "button" at bounding box center [338, 97] width 384 height 14
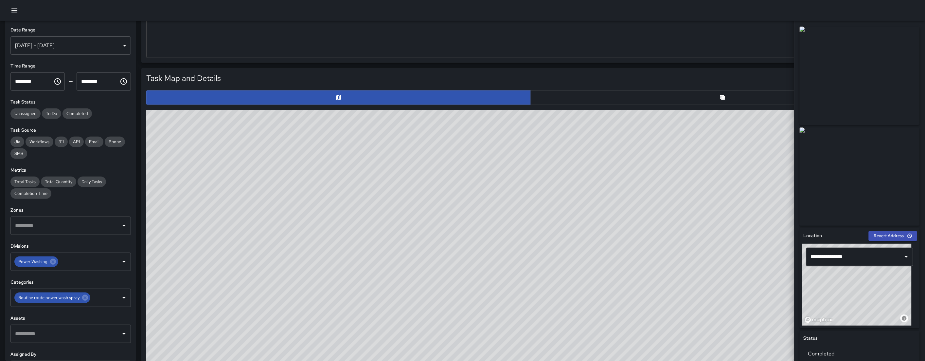
drag, startPoint x: 488, startPoint y: 289, endPoint x: 454, endPoint y: 291, distance: 34.1
click at [431, 302] on div "© Mapbox © OpenStreetMap Improve this map" at bounding box center [530, 241] width 769 height 262
drag, startPoint x: 485, startPoint y: 251, endPoint x: 476, endPoint y: 268, distance: 18.9
click at [476, 268] on div "© Mapbox © OpenStreetMap Improve this map" at bounding box center [530, 241] width 769 height 262
drag, startPoint x: 441, startPoint y: 295, endPoint x: 486, endPoint y: 294, distance: 44.5
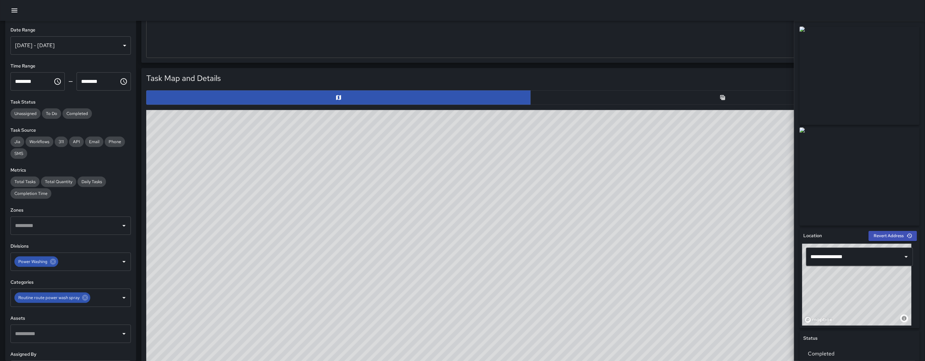
click at [488, 297] on div "© Mapbox © OpenStreetMap Improve this map" at bounding box center [530, 241] width 769 height 262
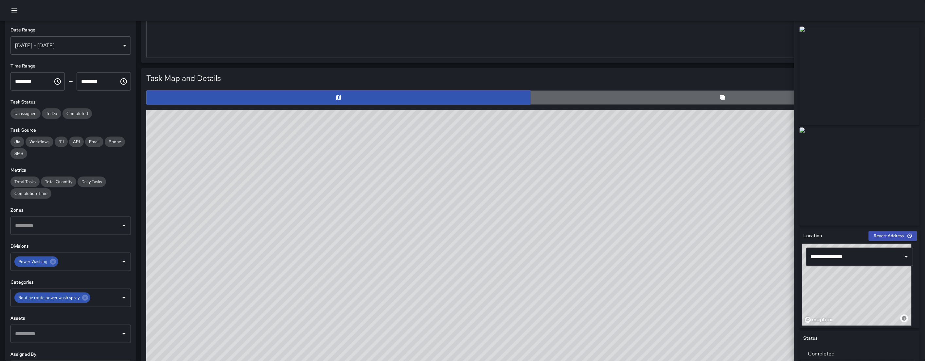
click at [534, 101] on button "button" at bounding box center [722, 97] width 384 height 14
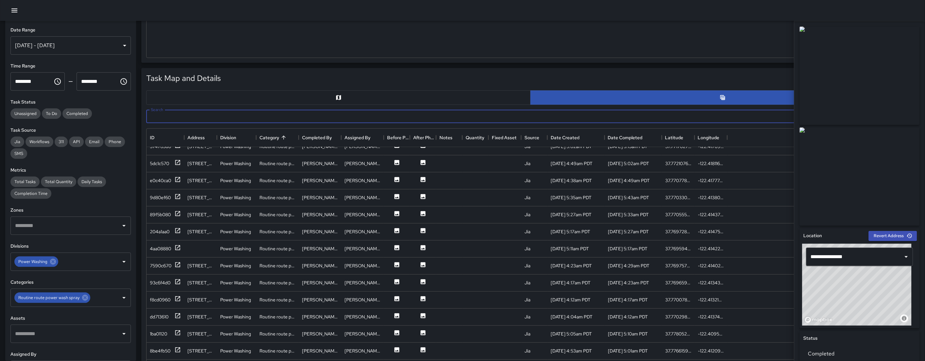
click at [212, 112] on input "Search" at bounding box center [523, 116] width 754 height 13
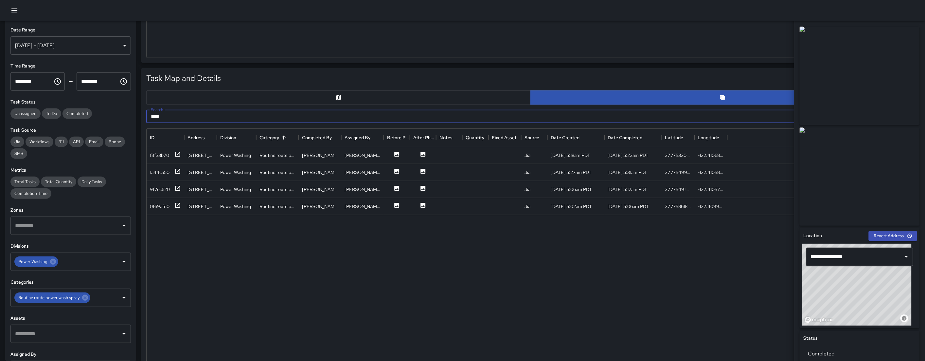
scroll to position [0, 0]
type input "****"
click at [169, 153] on div "f3f33b70" at bounding box center [159, 155] width 19 height 7
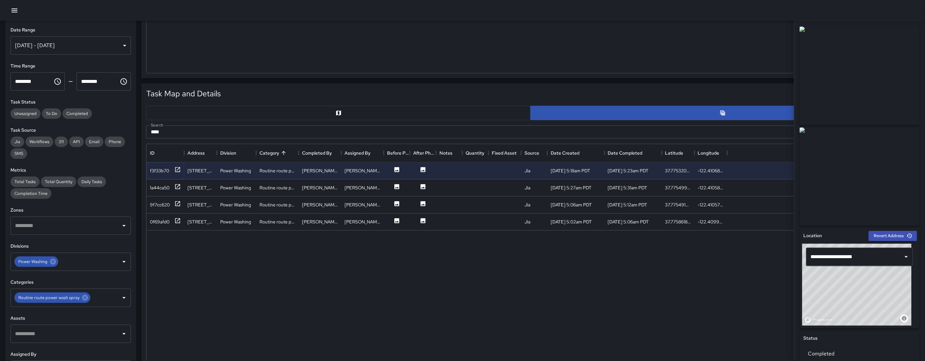
scroll to position [177, 0]
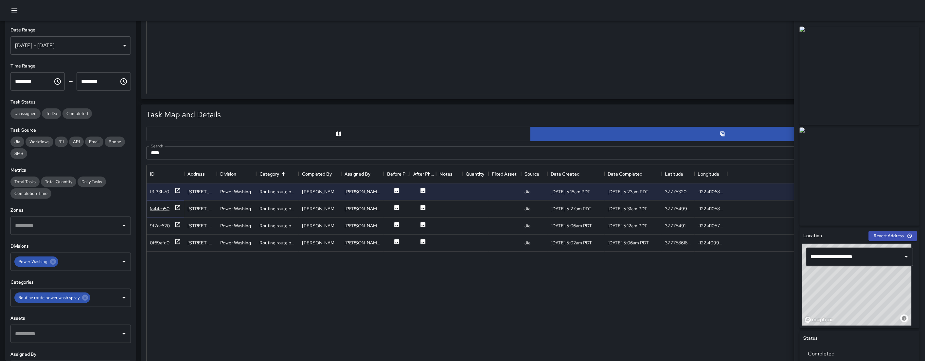
click at [162, 207] on div "1a44ca50" at bounding box center [160, 208] width 20 height 7
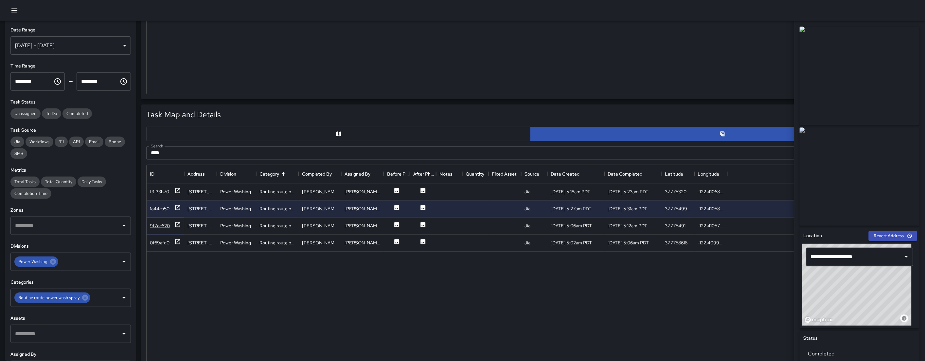
click at [161, 222] on div "9f7cc620" at bounding box center [160, 225] width 20 height 7
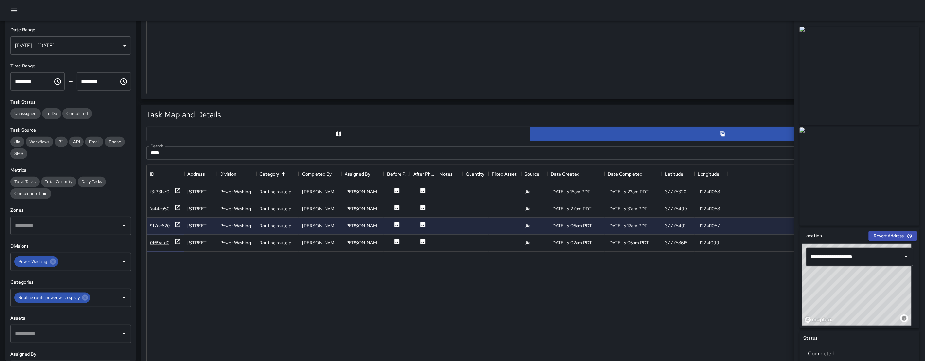
click at [161, 241] on div "0f69afd0" at bounding box center [160, 242] width 20 height 7
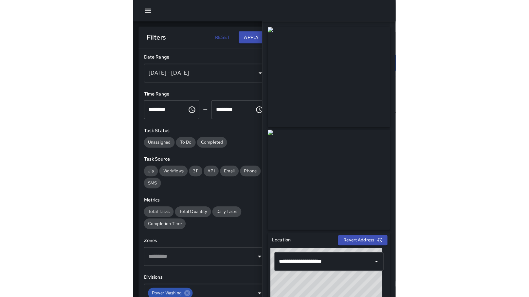
scroll to position [6, 6]
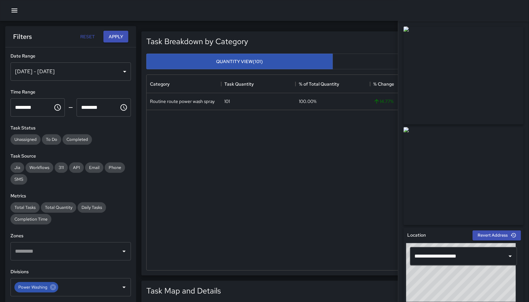
click at [373, 17] on div at bounding box center [264, 10] width 529 height 21
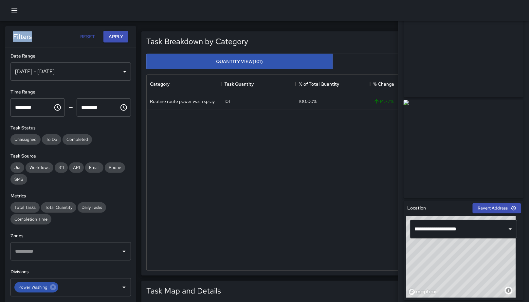
scroll to position [0, 0]
